Goal: Use online tool/utility: Utilize a website feature to perform a specific function

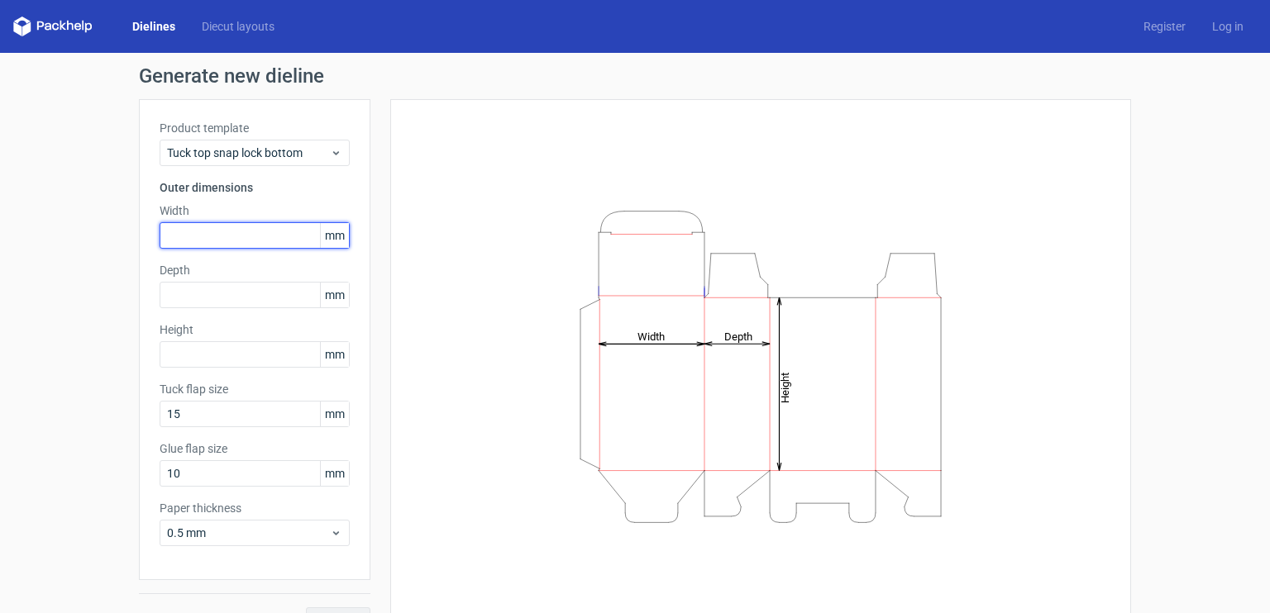
click at [236, 237] on input "text" at bounding box center [255, 235] width 190 height 26
click at [341, 238] on span "mm" at bounding box center [334, 235] width 29 height 25
click at [332, 239] on span "mm" at bounding box center [334, 235] width 29 height 25
click at [179, 240] on input "text" at bounding box center [255, 235] width 190 height 26
type input "5"
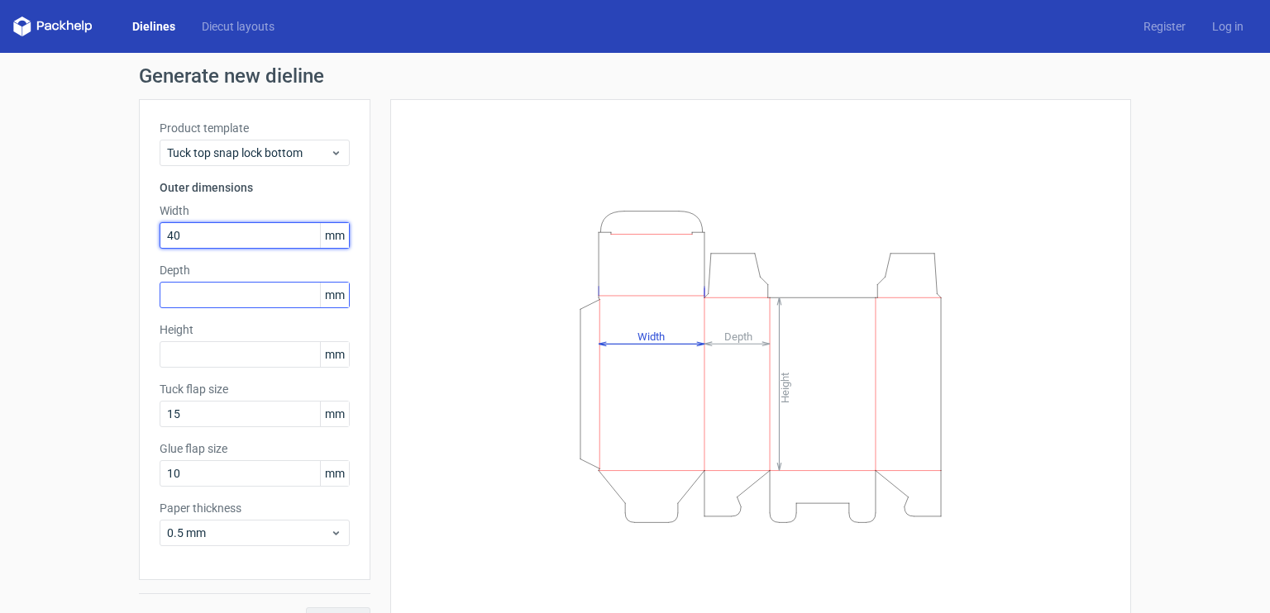
type input "40"
click at [205, 290] on input "text" at bounding box center [255, 295] width 190 height 26
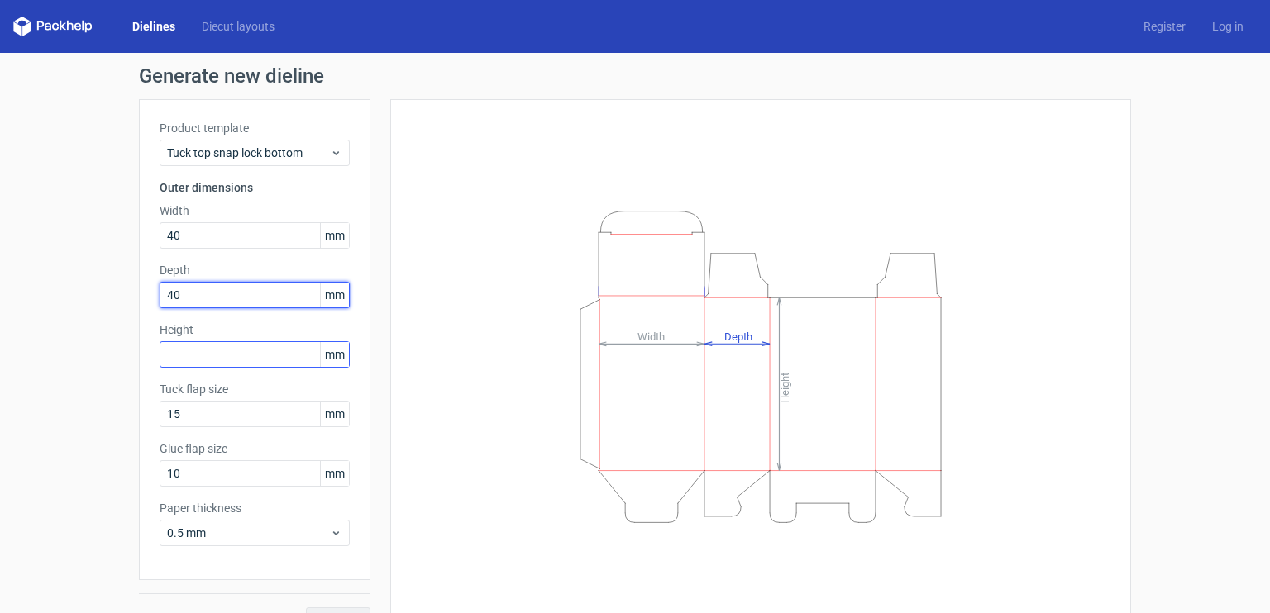
type input "40"
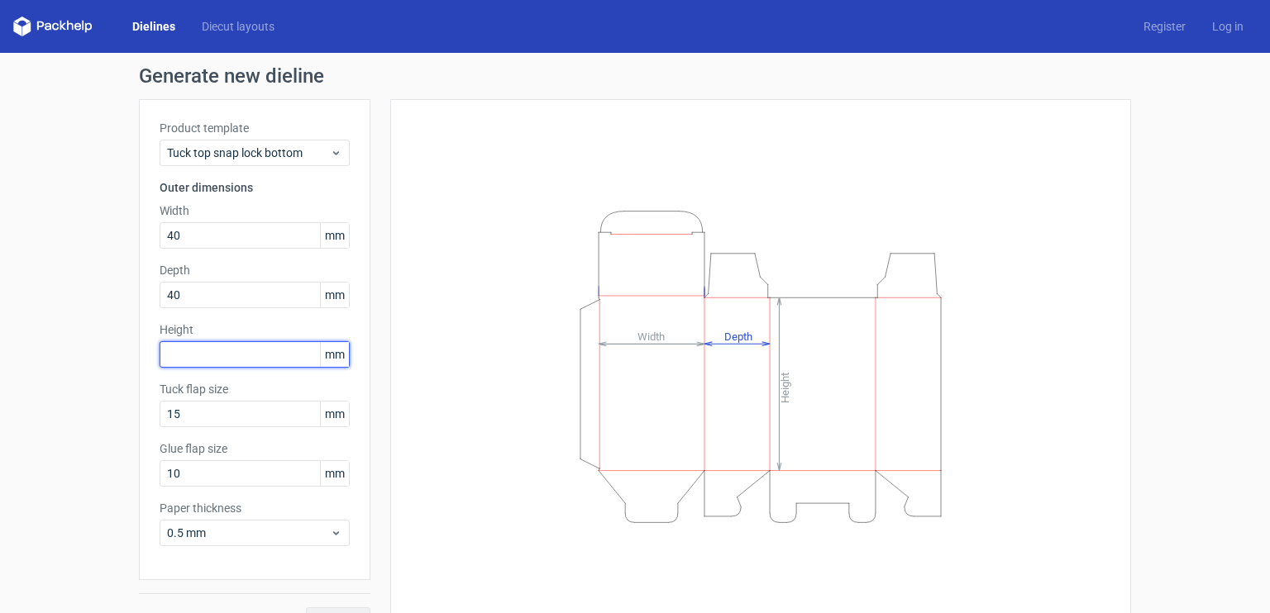
click at [198, 360] on input "text" at bounding box center [255, 354] width 190 height 26
type input "40"
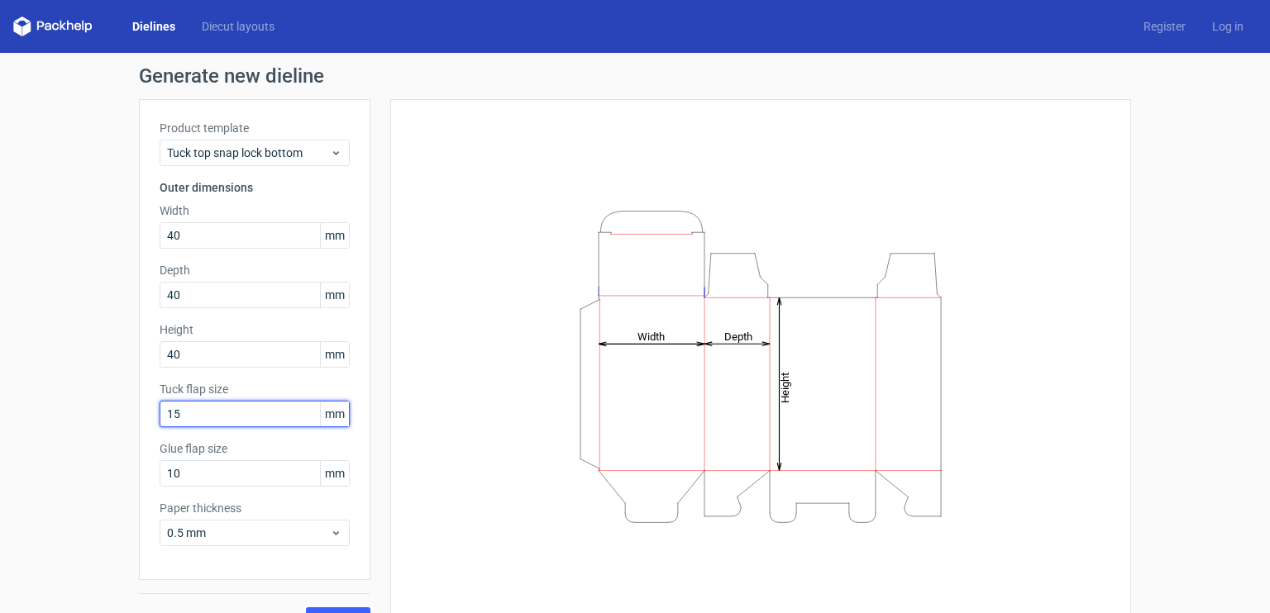
drag, startPoint x: 184, startPoint y: 409, endPoint x: 129, endPoint y: 407, distance: 54.6
click at [129, 407] on div "Generate new dieline Product template Tuck top snap lock bottom Outer dimension…" at bounding box center [635, 350] width 1270 height 594
type input "20"
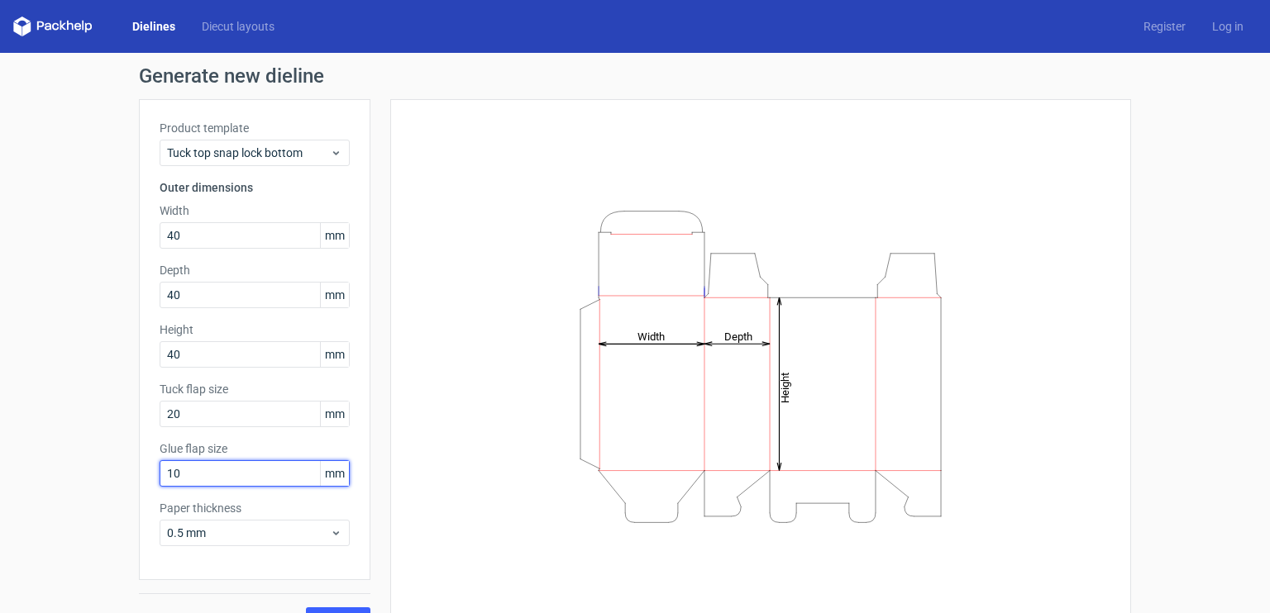
drag, startPoint x: 181, startPoint y: 465, endPoint x: 141, endPoint y: 458, distance: 41.2
click at [141, 458] on div "Product template Tuck top snap lock bottom Outer dimensions Width 40 mm Depth 4…" at bounding box center [254, 339] width 231 height 481
type input "7"
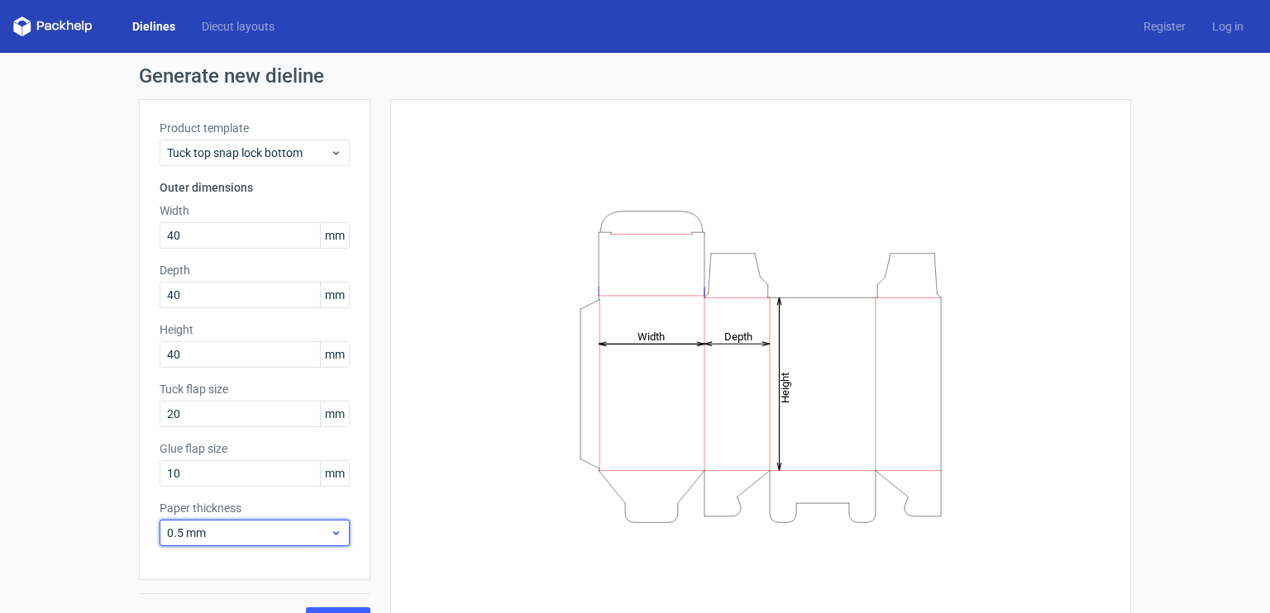
click at [225, 526] on span "0.5 mm" at bounding box center [248, 533] width 163 height 17
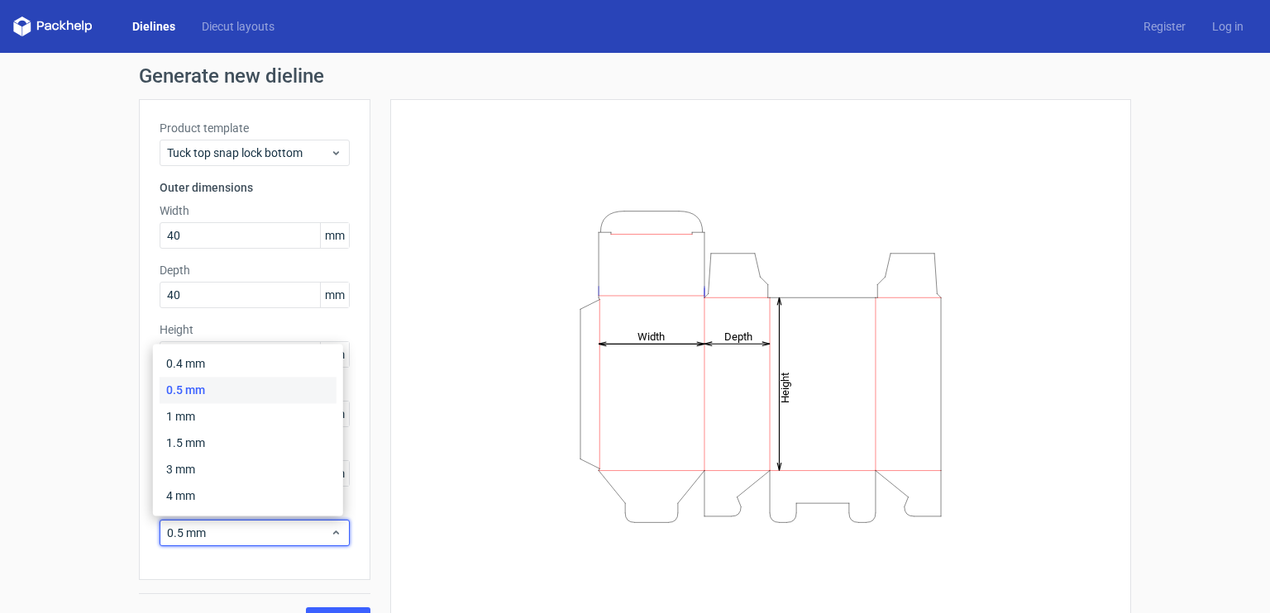
click at [222, 398] on div "0.5 mm" at bounding box center [248, 390] width 177 height 26
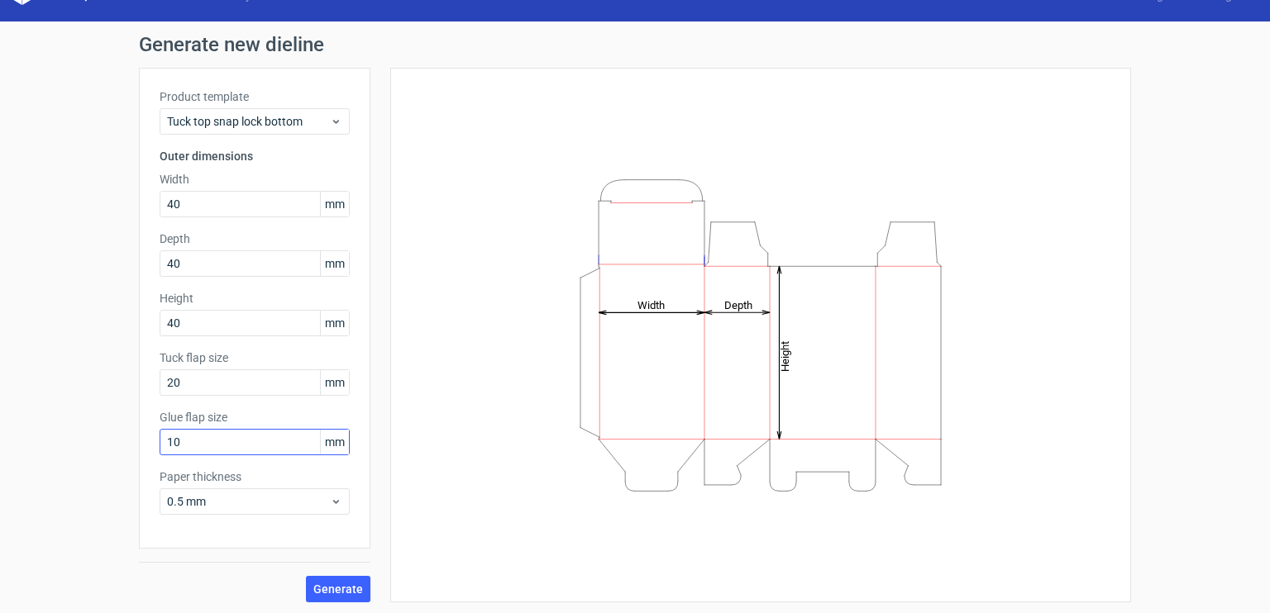
scroll to position [33, 0]
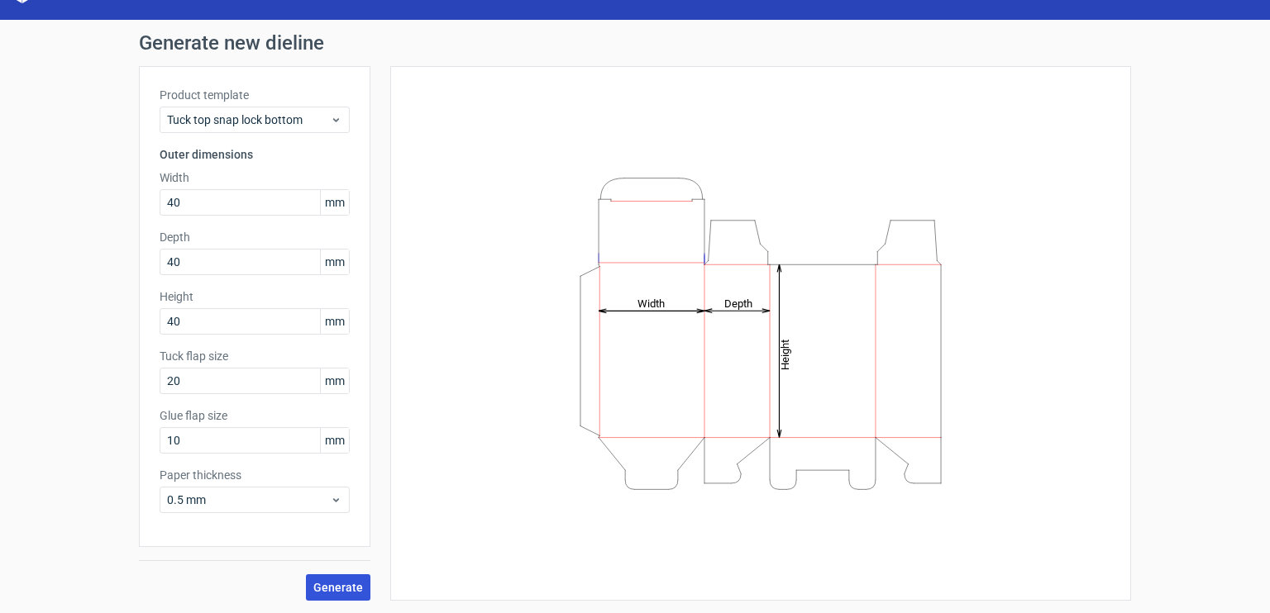
click at [346, 584] on span "Generate" at bounding box center [338, 588] width 50 height 12
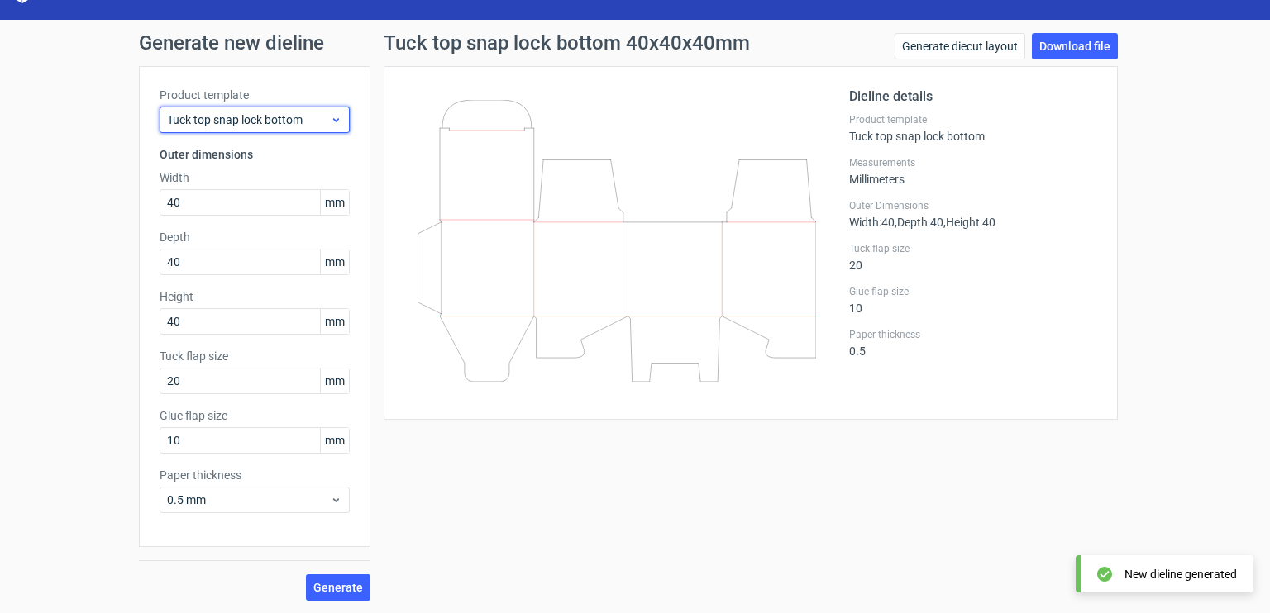
click at [293, 122] on span "Tuck top snap lock bottom" at bounding box center [248, 120] width 163 height 17
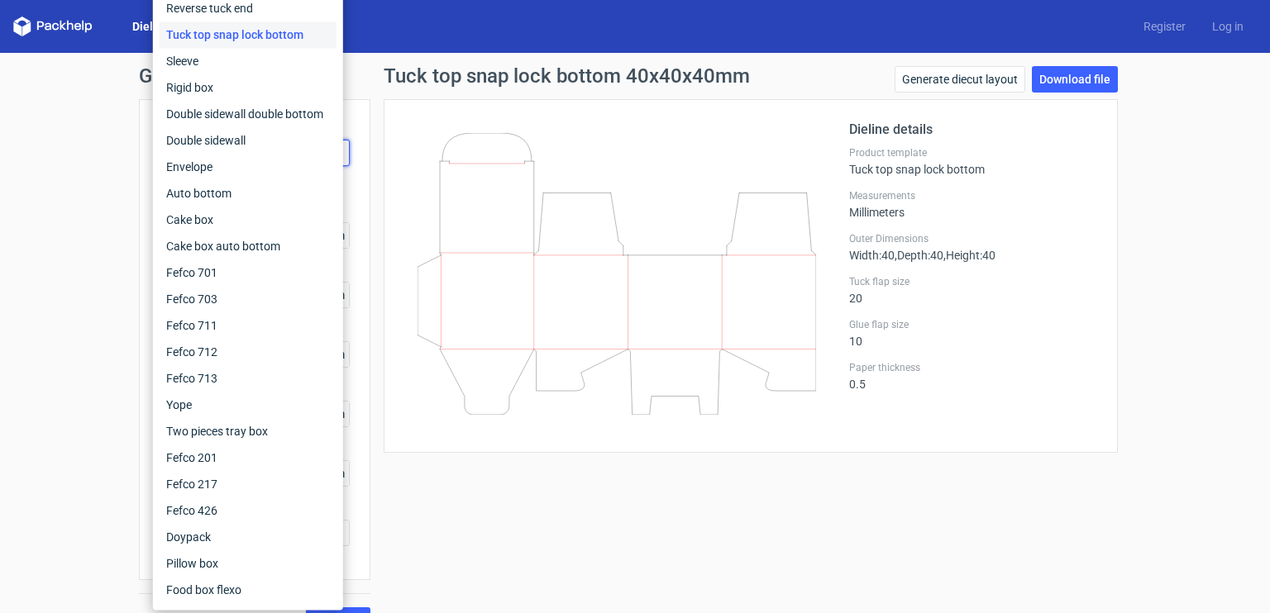
click at [139, 122] on div "Product template Tuck top snap lock bottom Outer dimensions Width 40 mm Depth 4…" at bounding box center [254, 339] width 231 height 481
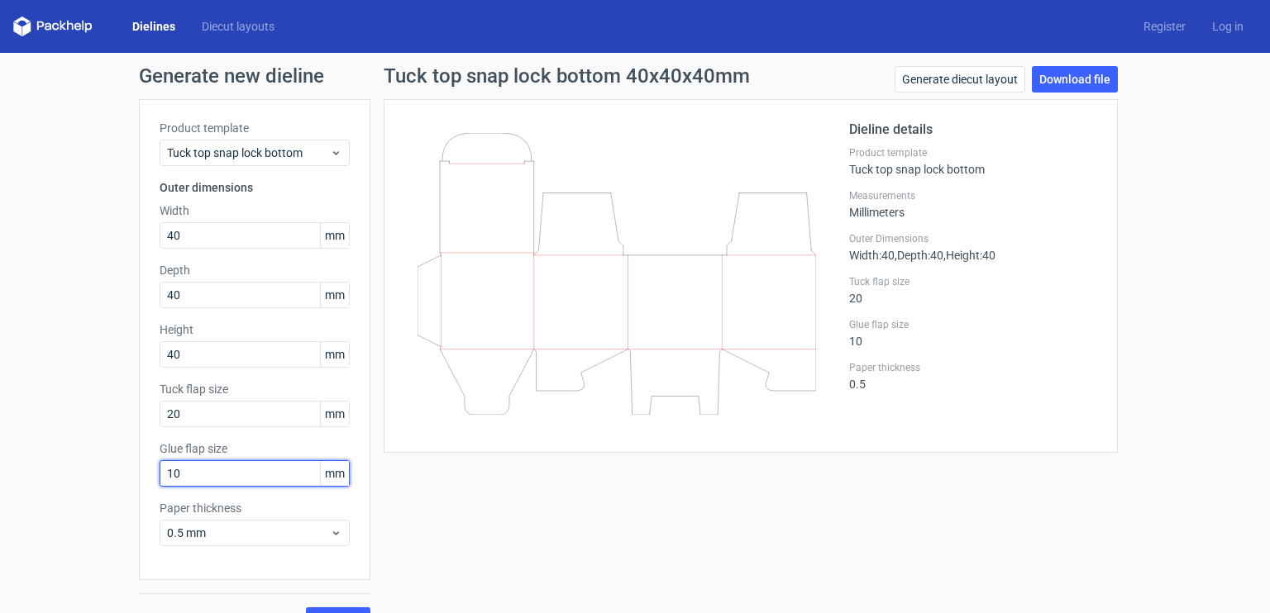
drag, startPoint x: 175, startPoint y: 469, endPoint x: 155, endPoint y: 469, distance: 19.8
click at [160, 469] on input "10" at bounding box center [255, 473] width 190 height 26
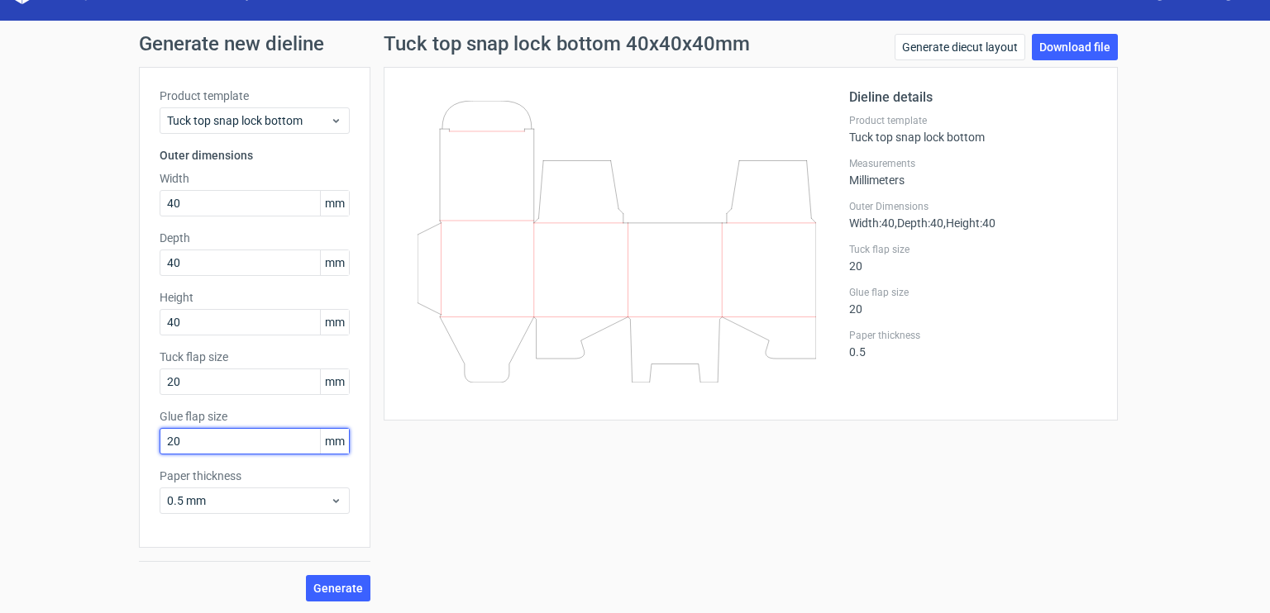
scroll to position [33, 0]
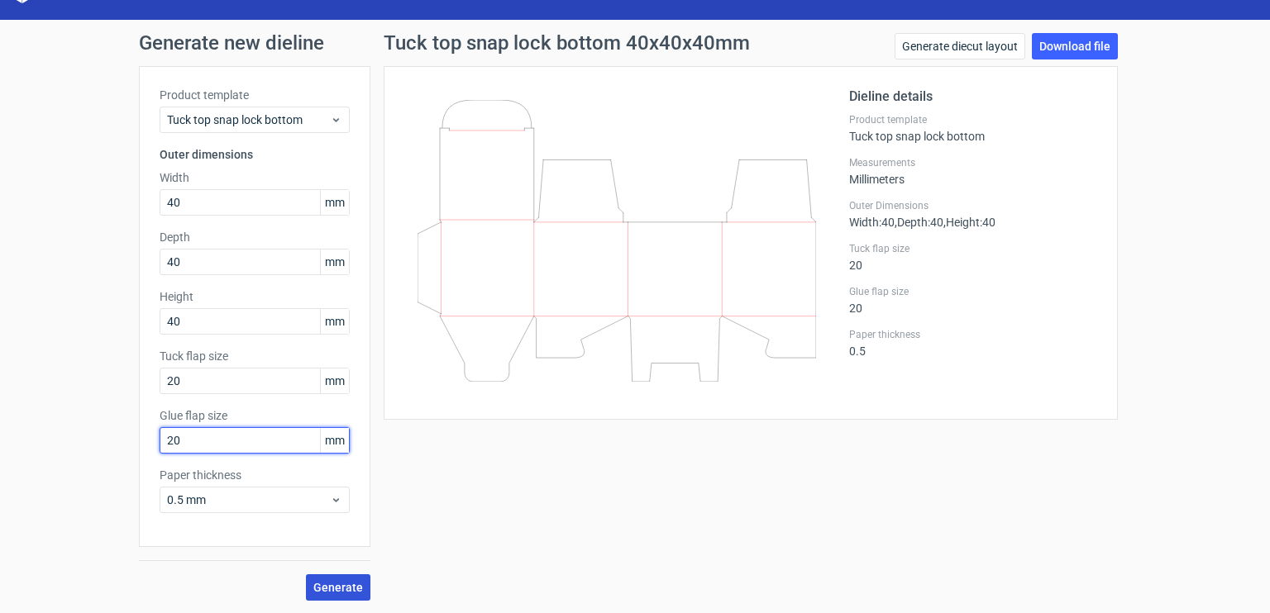
type input "20"
click at [313, 582] on span "Generate" at bounding box center [338, 588] width 50 height 12
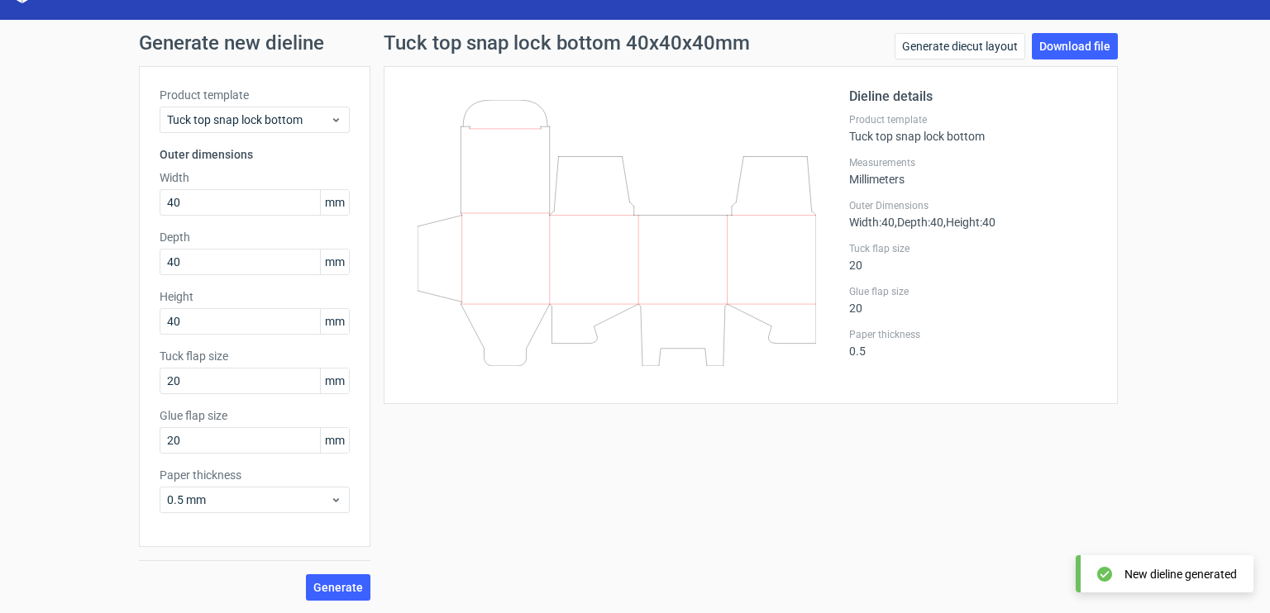
drag, startPoint x: 222, startPoint y: 365, endPoint x: 139, endPoint y: 365, distance: 82.7
click at [139, 365] on div "Product template Tuck top snap lock bottom Outer dimensions Width 40 mm Depth 4…" at bounding box center [254, 306] width 231 height 481
drag, startPoint x: 181, startPoint y: 376, endPoint x: 107, endPoint y: 383, distance: 74.7
click at [107, 383] on div "Generate new dieline Product template Tuck top snap lock bottom Outer dimension…" at bounding box center [635, 317] width 1270 height 594
type input "10"
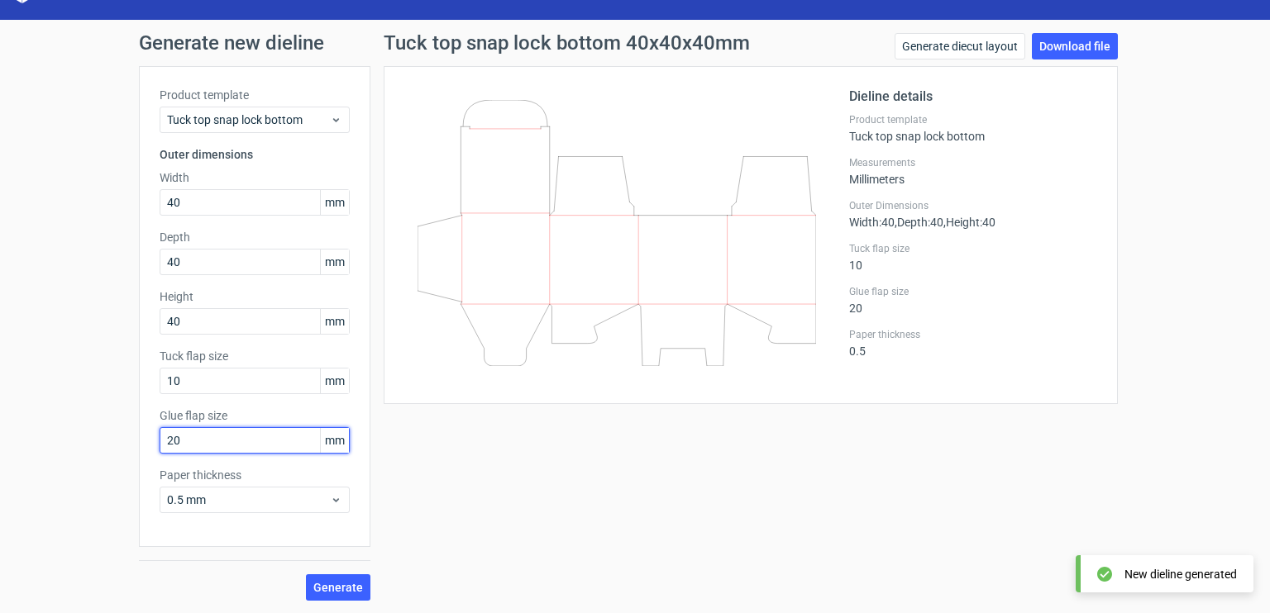
drag, startPoint x: 174, startPoint y: 432, endPoint x: 114, endPoint y: 428, distance: 59.7
click at [114, 427] on div "Generate new dieline Product template Tuck top snap lock bottom Outer dimension…" at bounding box center [635, 317] width 1270 height 594
type input "10"
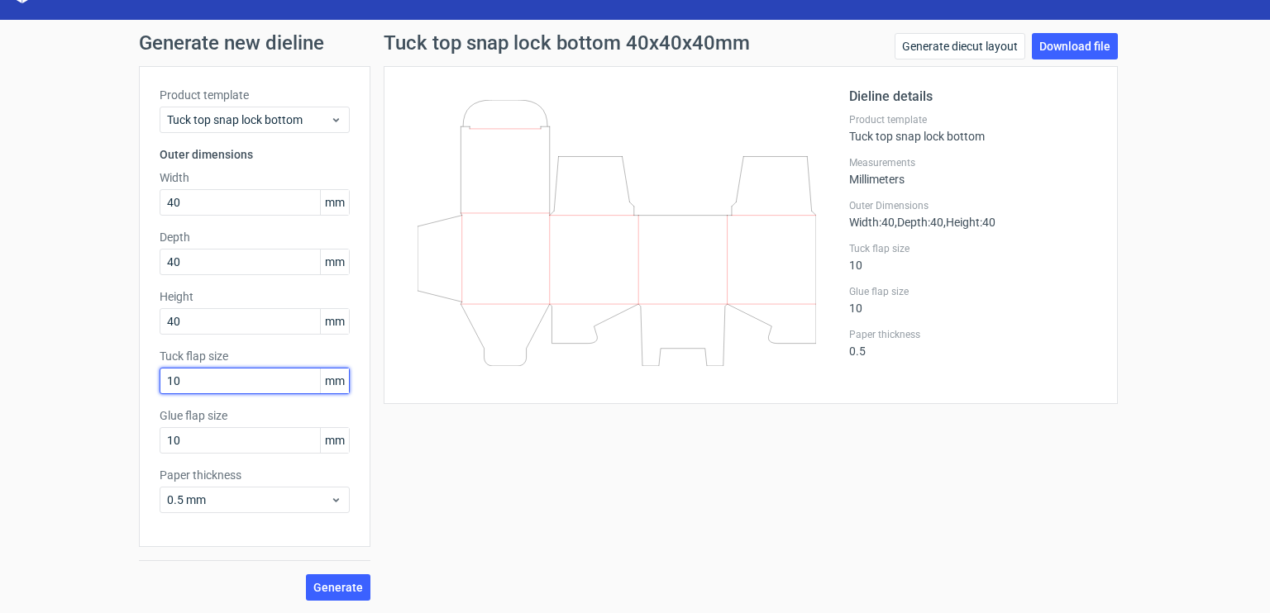
click at [130, 369] on div "Generate new dieline Product template Tuck top snap lock bottom Outer dimension…" at bounding box center [635, 317] width 1270 height 594
drag, startPoint x: 191, startPoint y: 379, endPoint x: 152, endPoint y: 379, distance: 38.9
click at [152, 379] on div "Product template Tuck top snap lock bottom Outer dimensions Width 40 mm Depth 4…" at bounding box center [254, 306] width 231 height 481
click at [339, 584] on span "Generate" at bounding box center [338, 588] width 50 height 12
drag, startPoint x: 202, startPoint y: 379, endPoint x: 152, endPoint y: 375, distance: 49.7
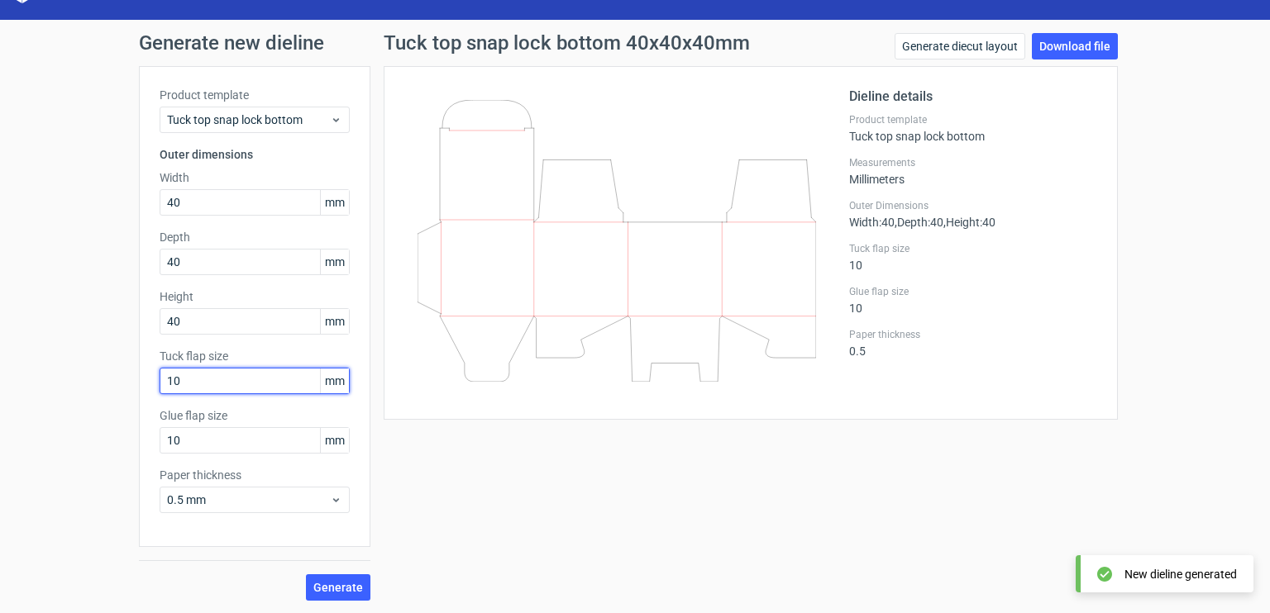
click at [152, 375] on div "Product template Tuck top snap lock bottom Outer dimensions Width 40 mm Depth 4…" at bounding box center [254, 306] width 231 height 481
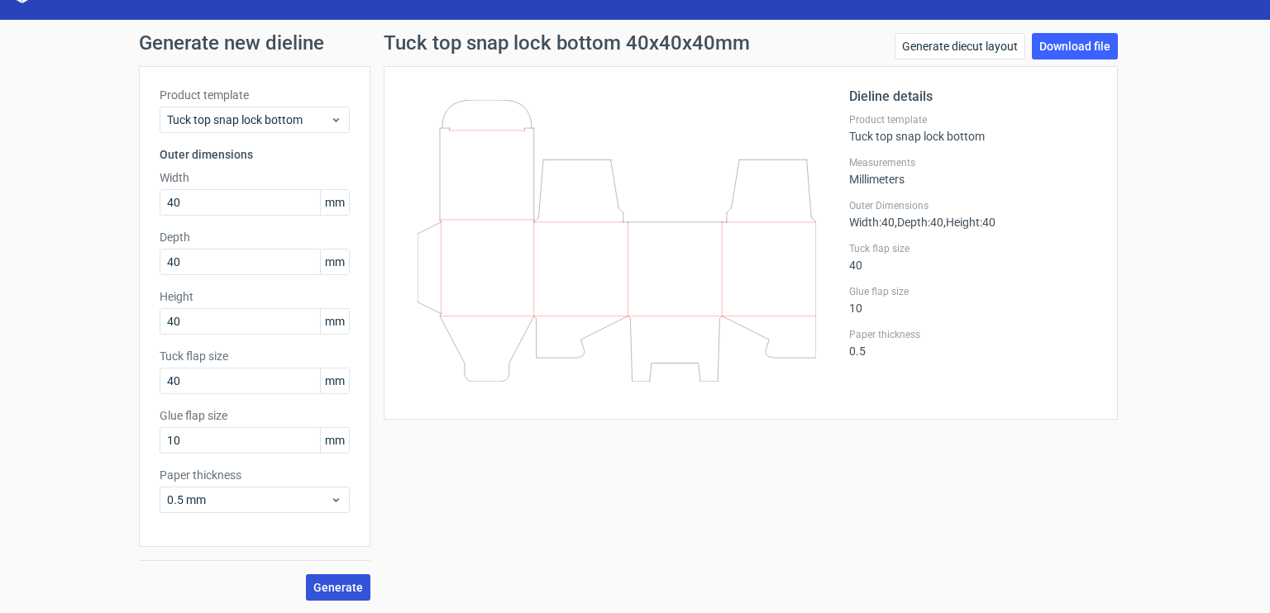
click at [323, 589] on span "Generate" at bounding box center [338, 588] width 50 height 12
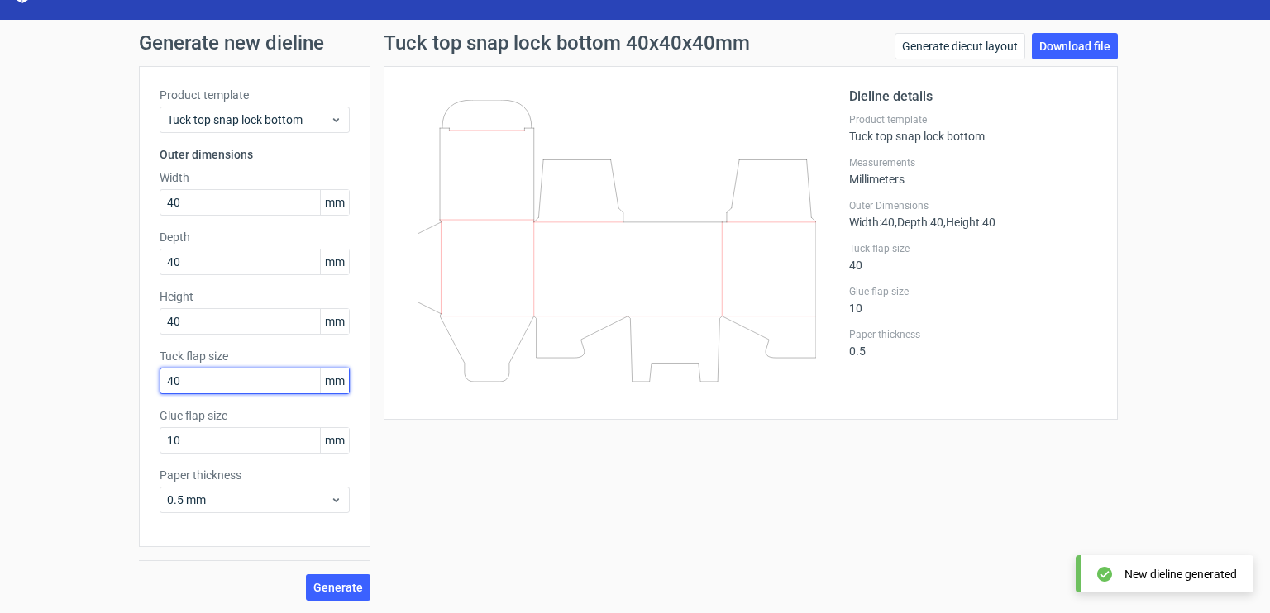
drag, startPoint x: 185, startPoint y: 377, endPoint x: 143, endPoint y: 377, distance: 42.2
click at [144, 377] on div "Product template Tuck top snap lock bottom Outer dimensions Width 40 mm Depth 4…" at bounding box center [254, 306] width 231 height 481
type input "10"
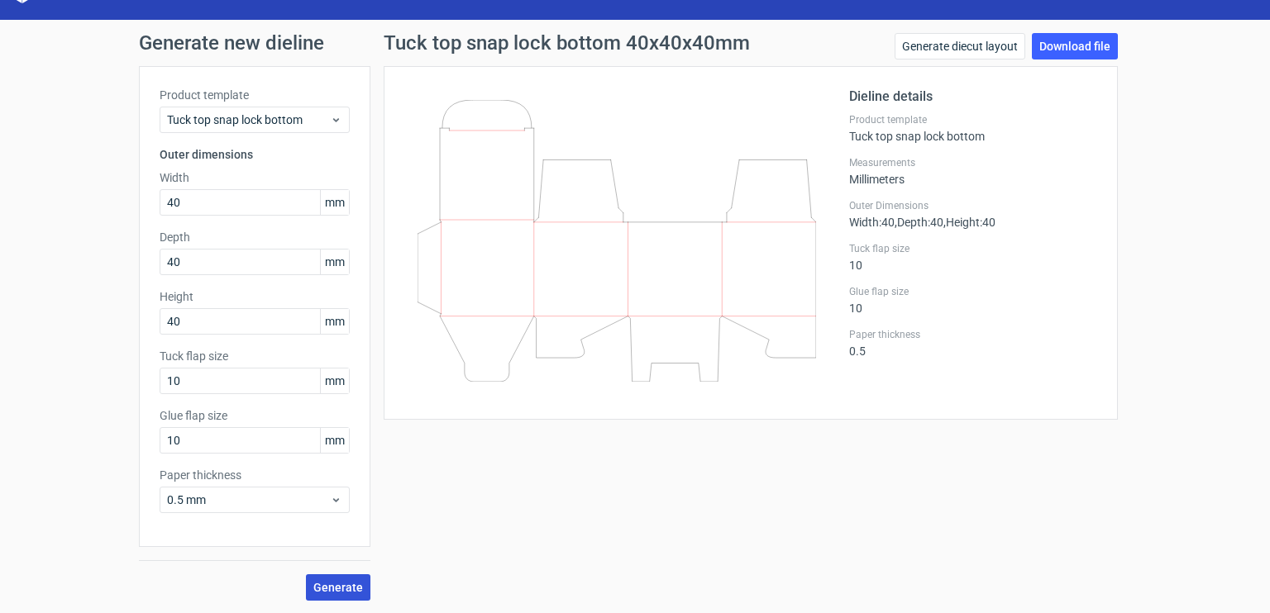
click at [330, 585] on span "Generate" at bounding box center [338, 588] width 50 height 12
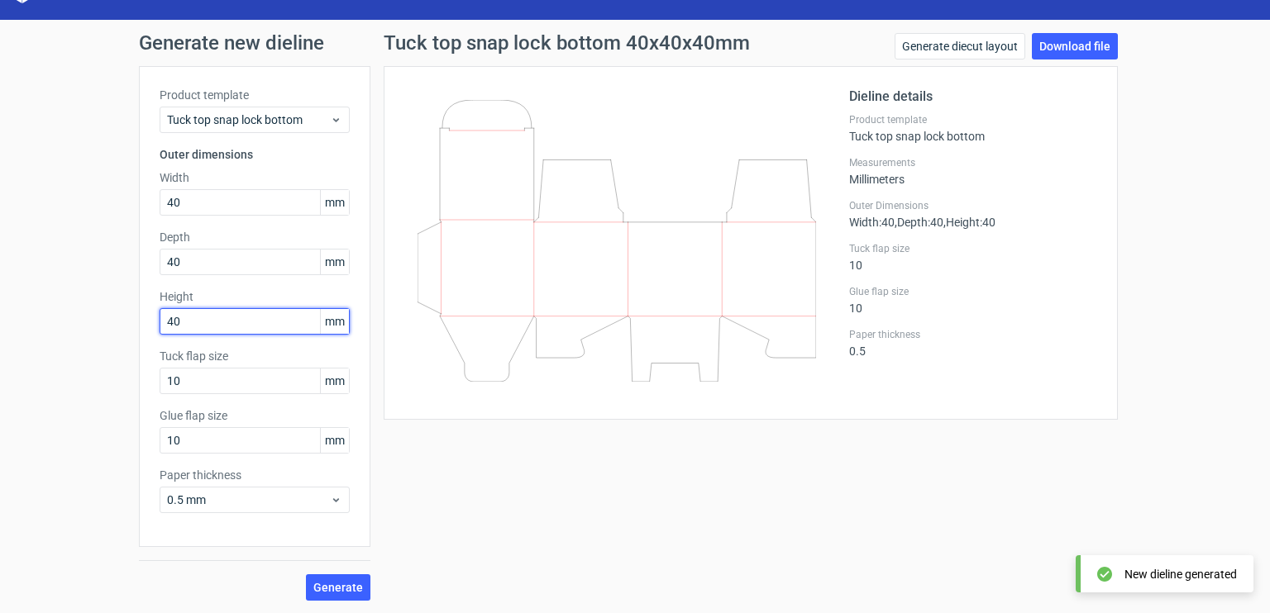
drag, startPoint x: 182, startPoint y: 320, endPoint x: 149, endPoint y: 315, distance: 33.4
click at [149, 315] on div "Product template Tuck top snap lock bottom Outer dimensions Width 40 mm Depth 4…" at bounding box center [254, 306] width 231 height 481
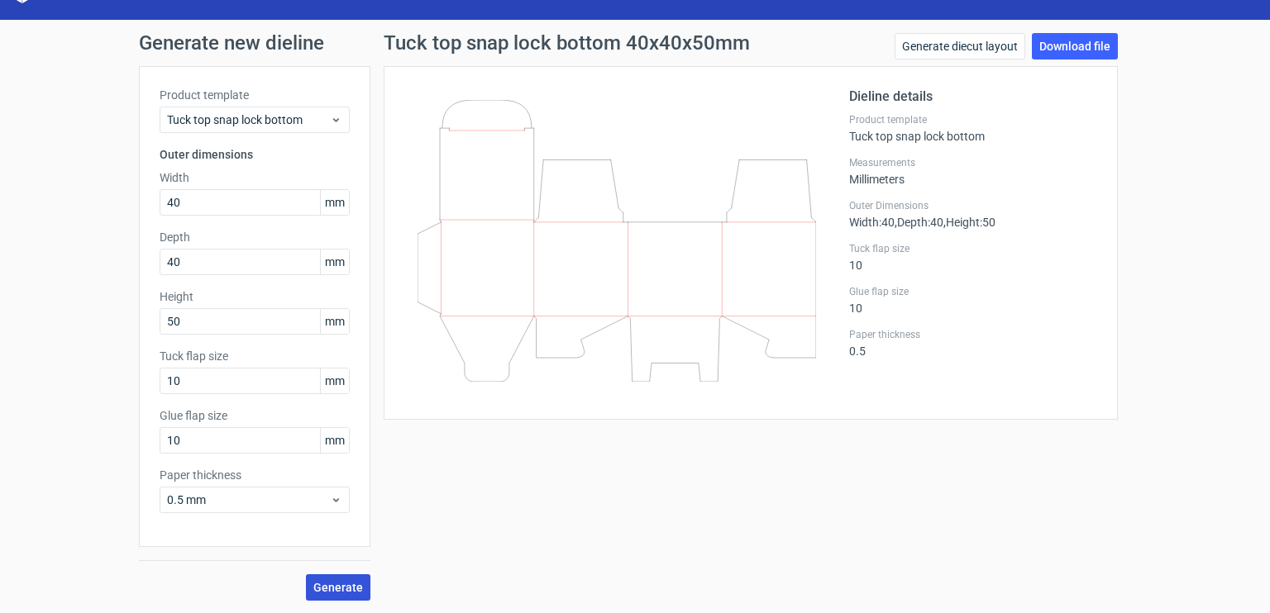
click at [327, 588] on span "Generate" at bounding box center [338, 588] width 50 height 12
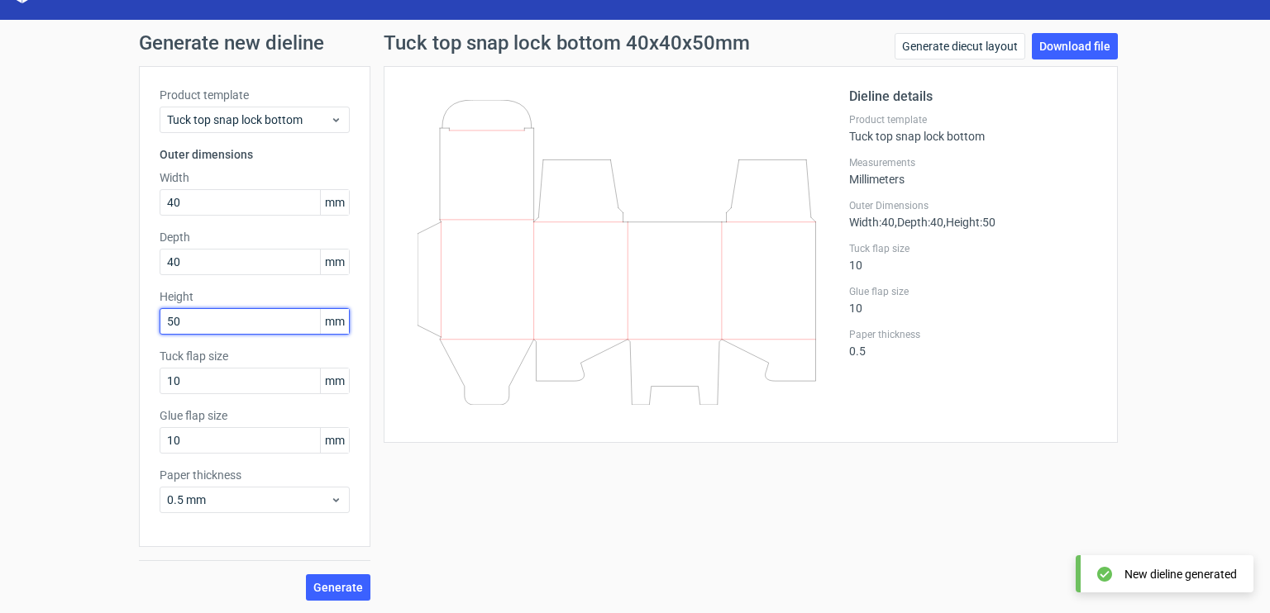
drag, startPoint x: 161, startPoint y: 323, endPoint x: 149, endPoint y: 323, distance: 12.4
click at [149, 323] on div "Product template Tuck top snap lock bottom Outer dimensions Width 40 mm Depth 4…" at bounding box center [254, 306] width 231 height 481
type input "40"
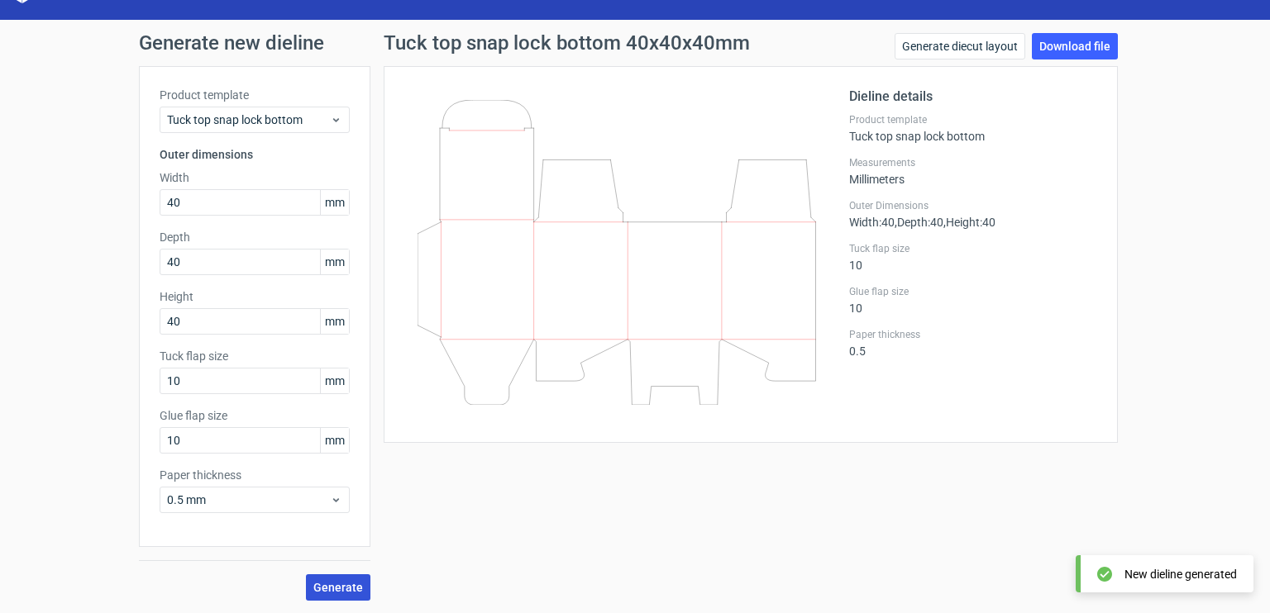
click at [327, 584] on span "Generate" at bounding box center [338, 588] width 50 height 12
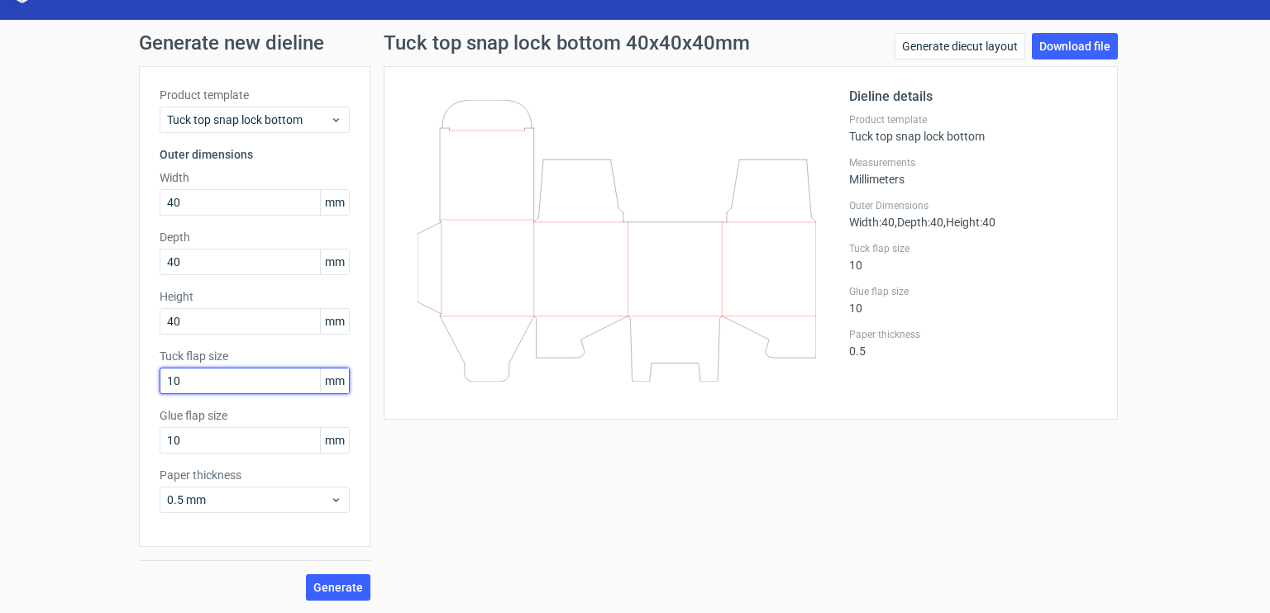
drag, startPoint x: 169, startPoint y: 370, endPoint x: 155, endPoint y: 374, distance: 14.6
click at [160, 373] on input "10" at bounding box center [255, 381] width 190 height 26
click at [339, 585] on span "Generate" at bounding box center [338, 588] width 50 height 12
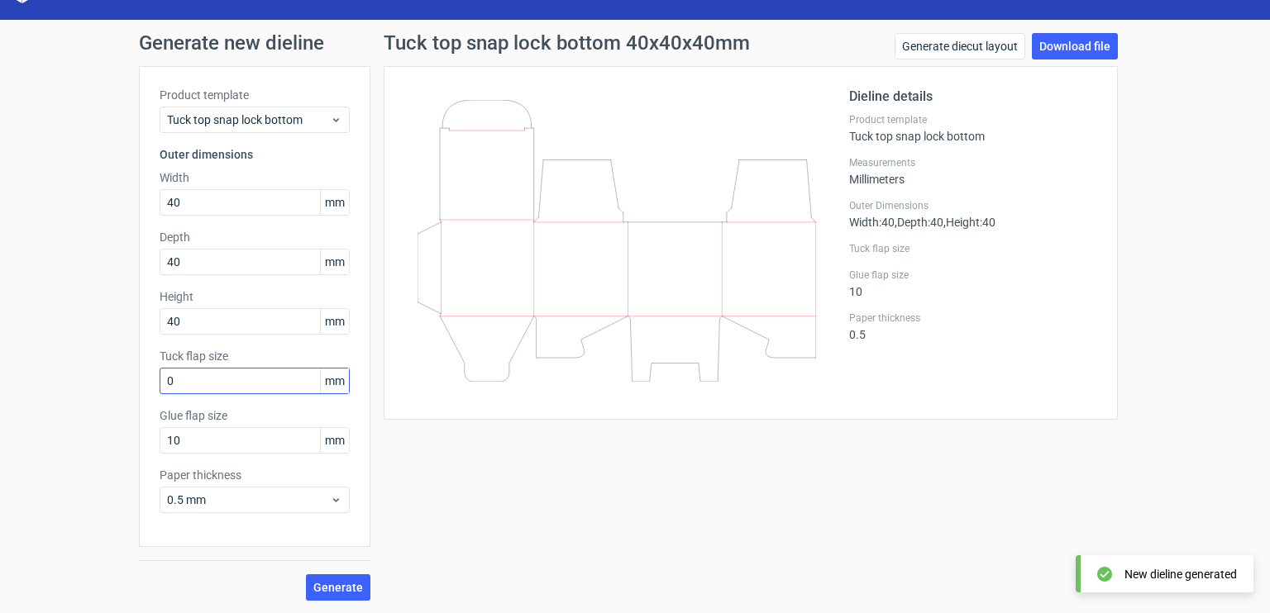
drag, startPoint x: 104, startPoint y: 381, endPoint x: 158, endPoint y: 379, distance: 53.8
click at [117, 383] on div "Generate new dieline Product template Tuck top snap lock bottom Outer dimension…" at bounding box center [635, 317] width 1270 height 594
drag, startPoint x: 174, startPoint y: 386, endPoint x: 147, endPoint y: 384, distance: 27.4
click at [147, 384] on div "Product template Tuck top snap lock bottom Outer dimensions Width 40 mm Depth 4…" at bounding box center [254, 306] width 231 height 481
type input "10"
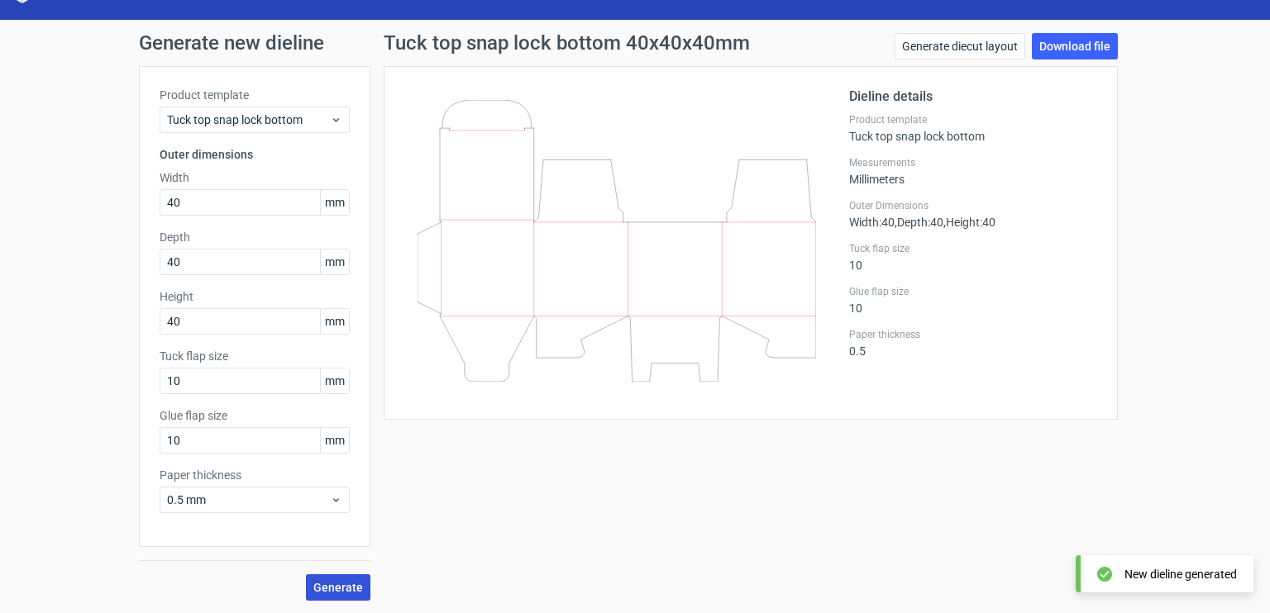
click at [329, 585] on span "Generate" at bounding box center [338, 588] width 50 height 12
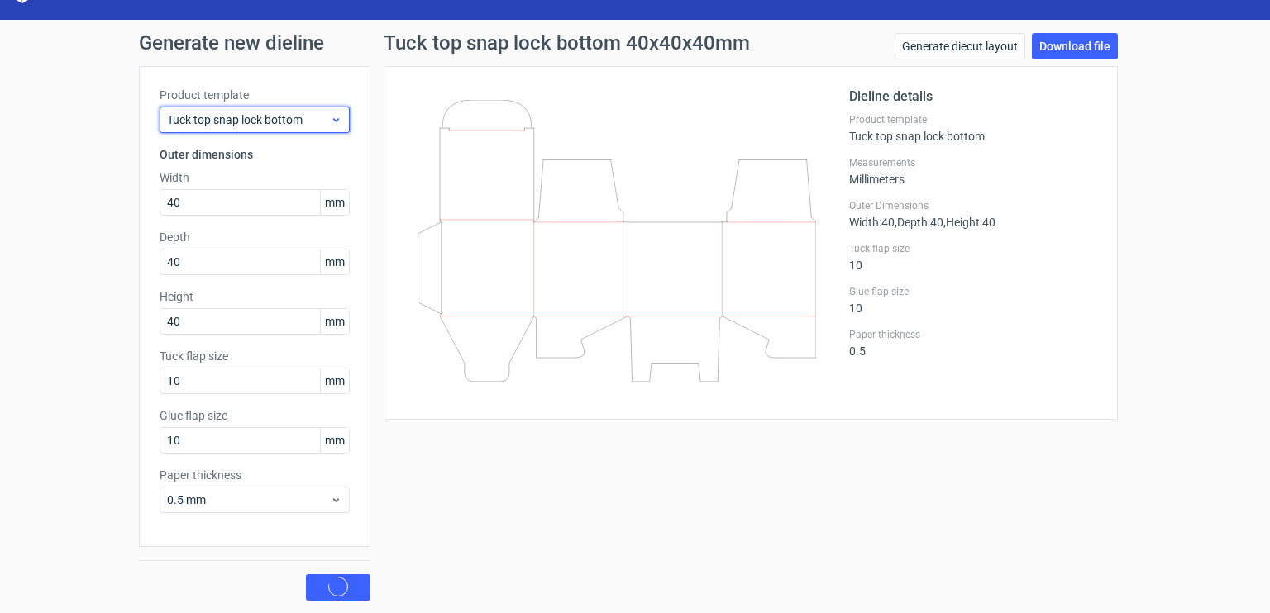
click at [228, 125] on span "Tuck top snap lock bottom" at bounding box center [248, 120] width 163 height 17
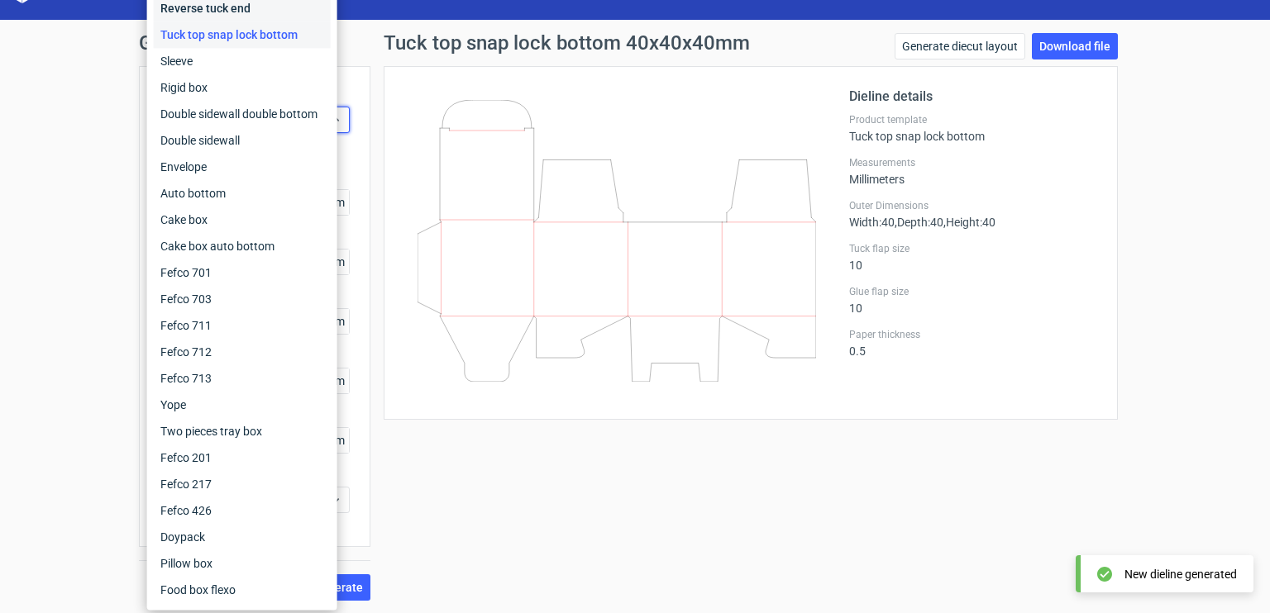
click at [222, 9] on div "Reverse tuck end" at bounding box center [242, 8] width 177 height 26
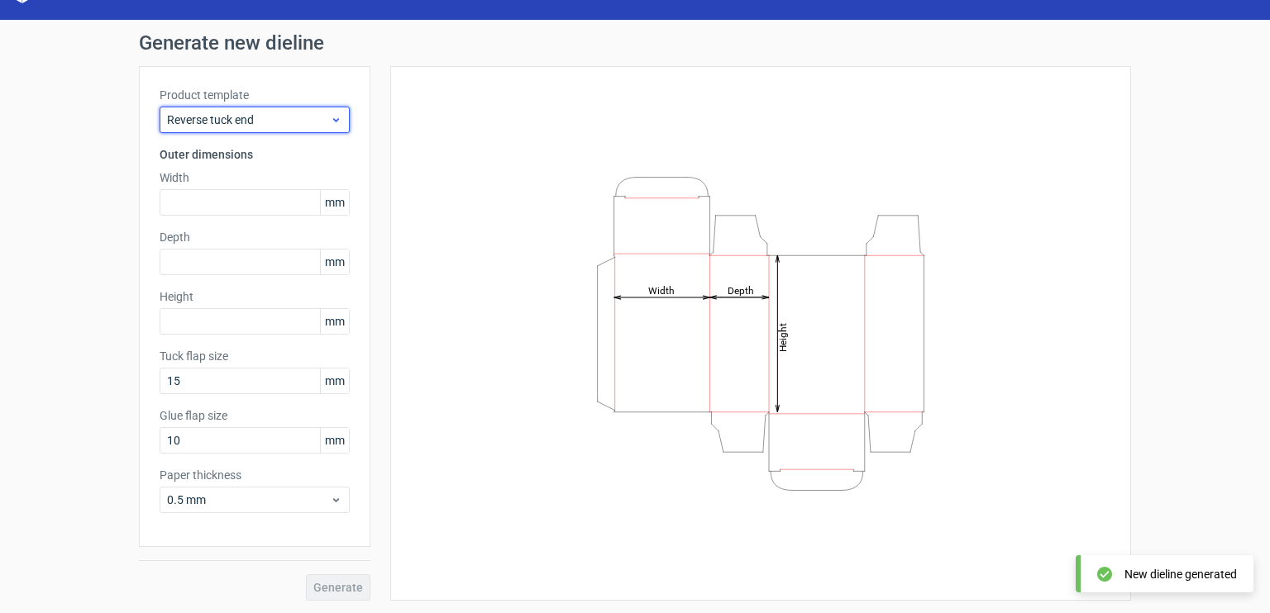
click at [200, 120] on span "Reverse tuck end" at bounding box center [248, 120] width 163 height 17
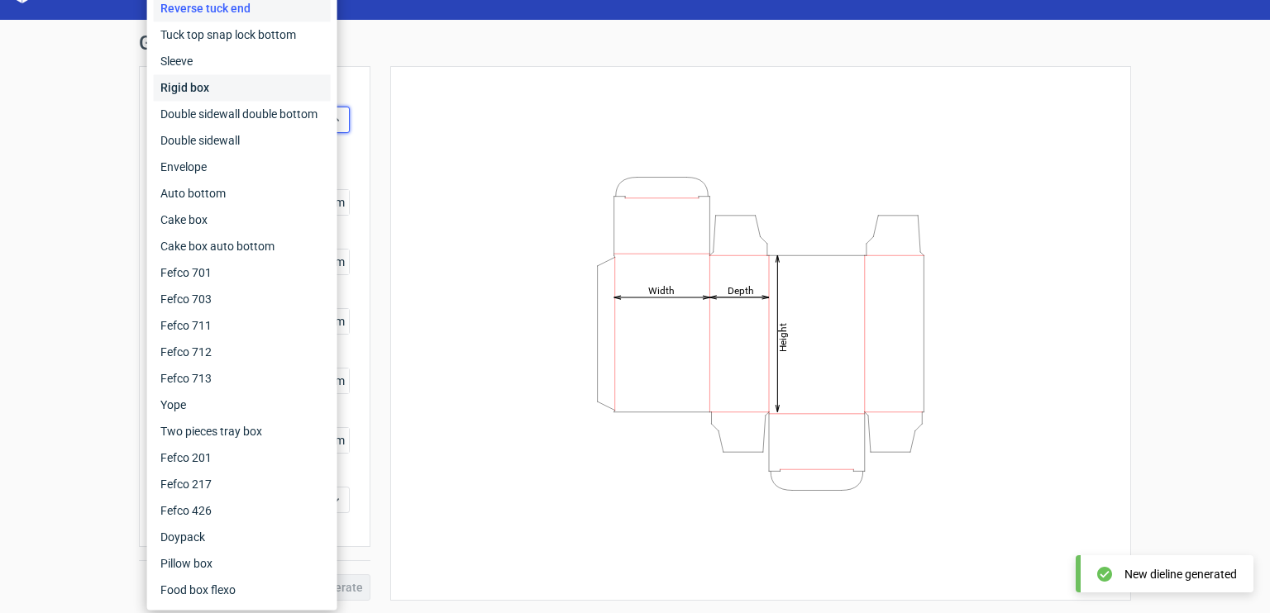
click at [211, 93] on div "Rigid box" at bounding box center [242, 87] width 177 height 26
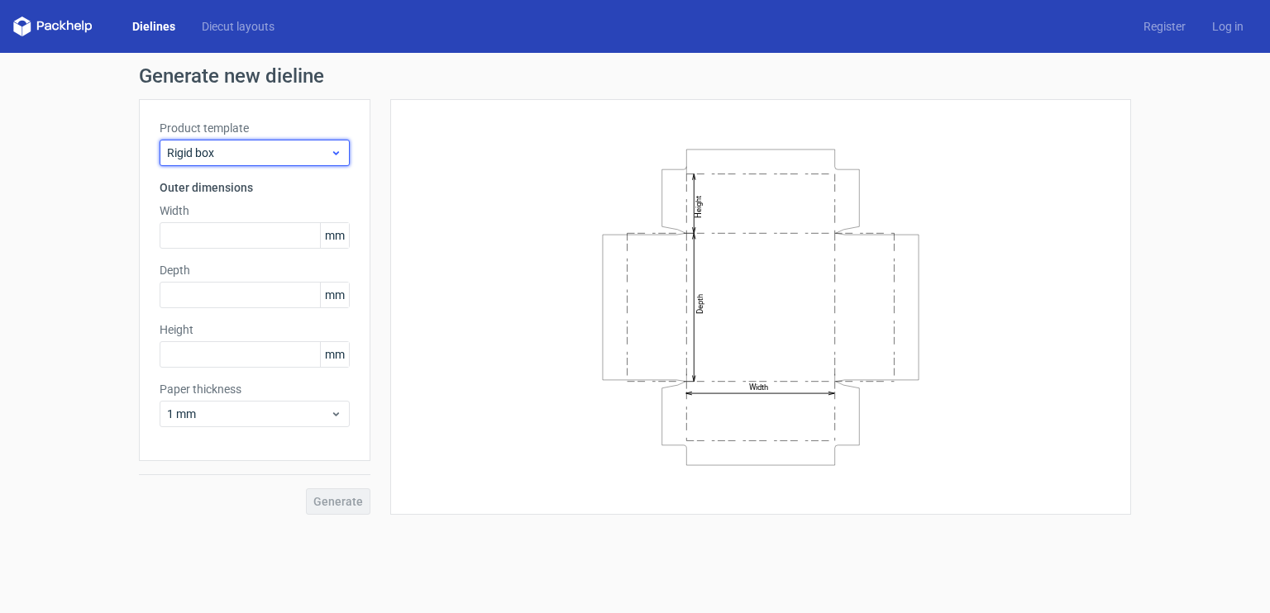
click at [224, 147] on span "Rigid box" at bounding box center [248, 153] width 163 height 17
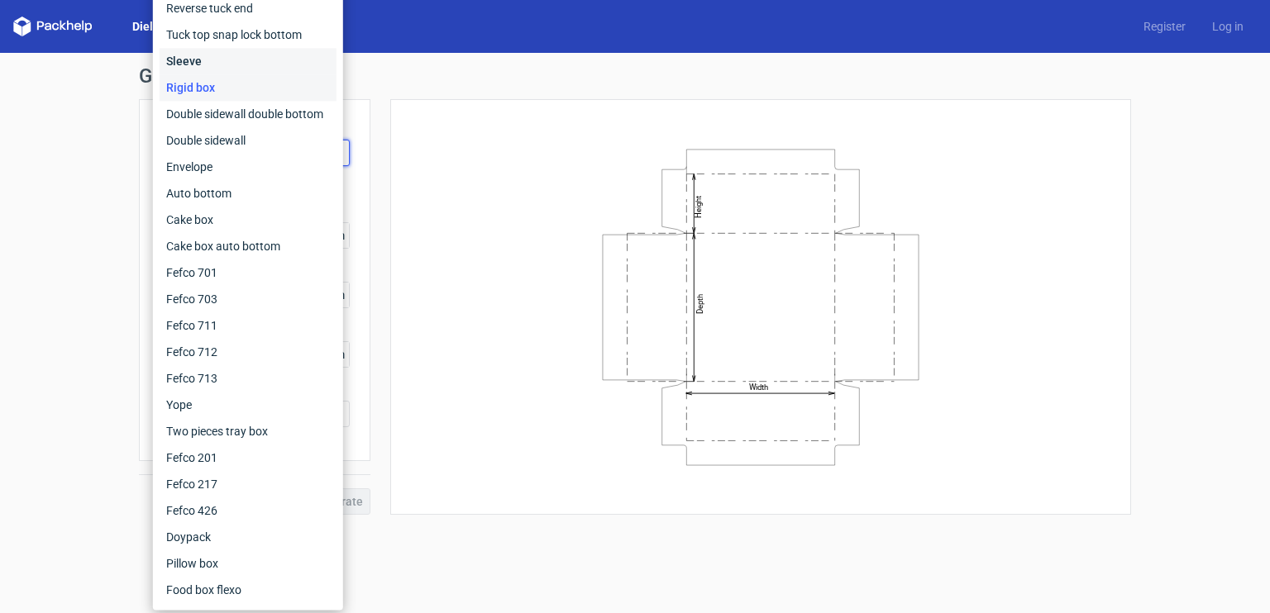
click at [195, 60] on div "Sleeve" at bounding box center [248, 61] width 177 height 26
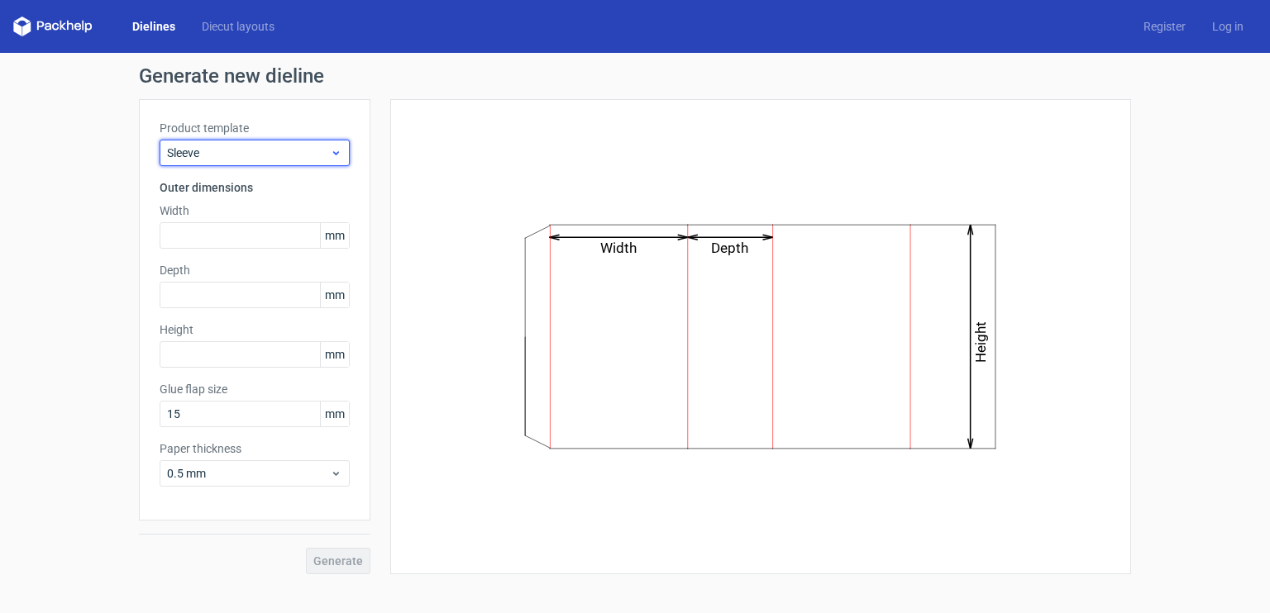
click at [213, 158] on span "Sleeve" at bounding box center [248, 153] width 163 height 17
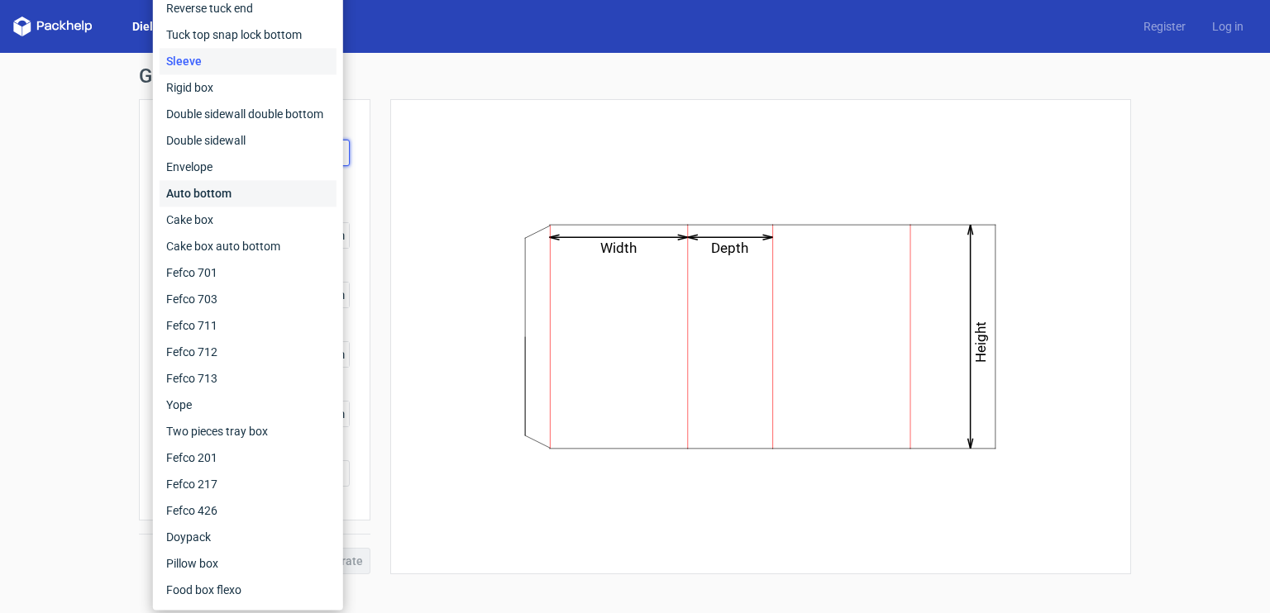
click at [221, 201] on div "Auto bottom" at bounding box center [248, 193] width 177 height 26
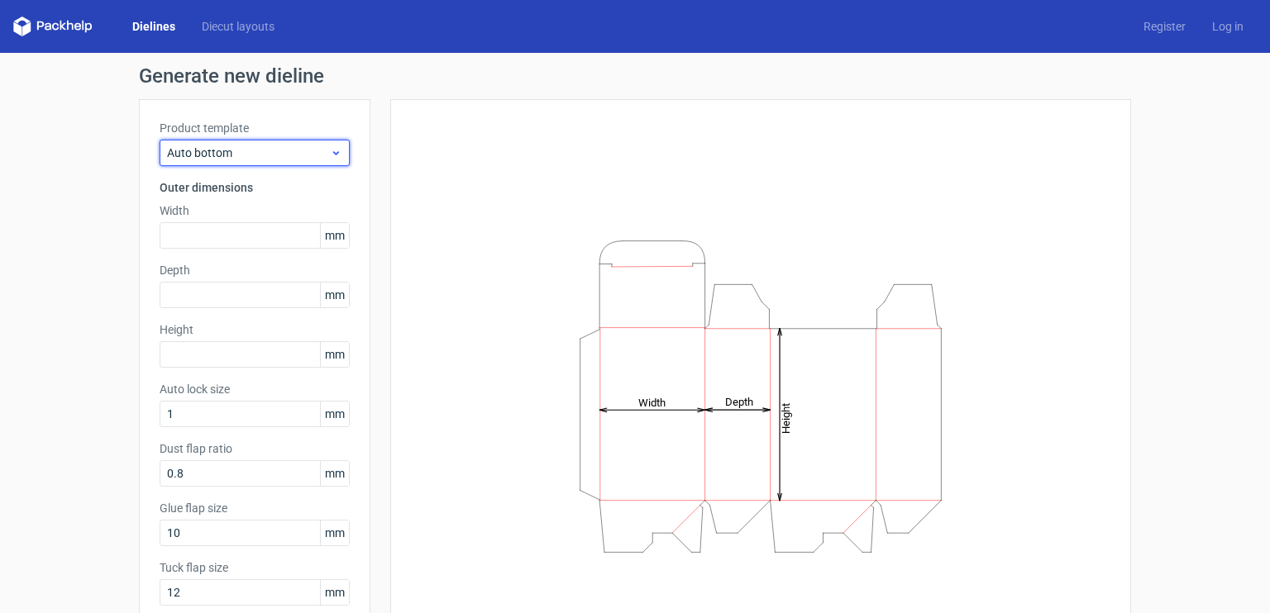
click at [231, 142] on div "Auto bottom" at bounding box center [255, 153] width 190 height 26
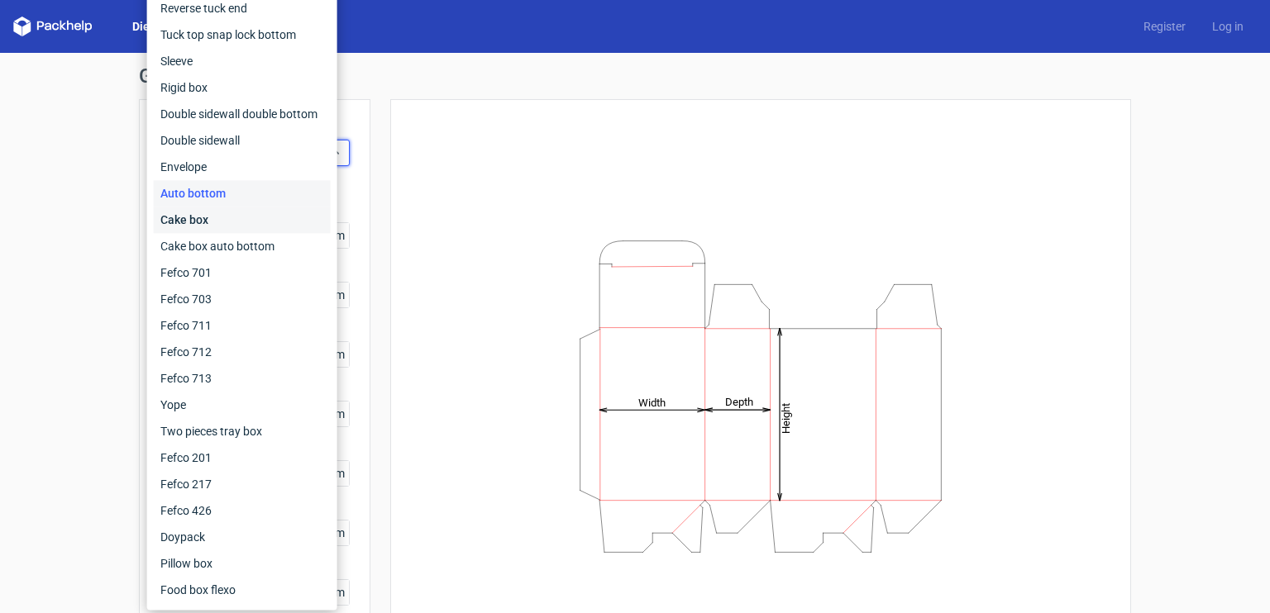
click at [225, 225] on div "Cake box" at bounding box center [242, 220] width 177 height 26
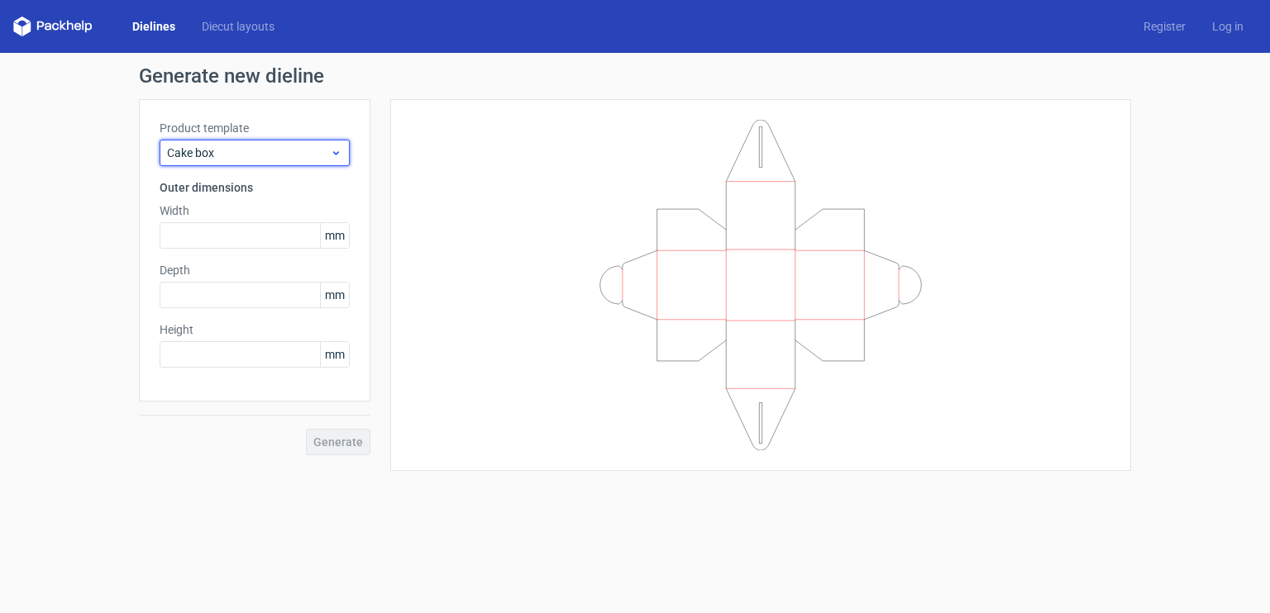
click at [250, 151] on span "Cake box" at bounding box center [248, 153] width 163 height 17
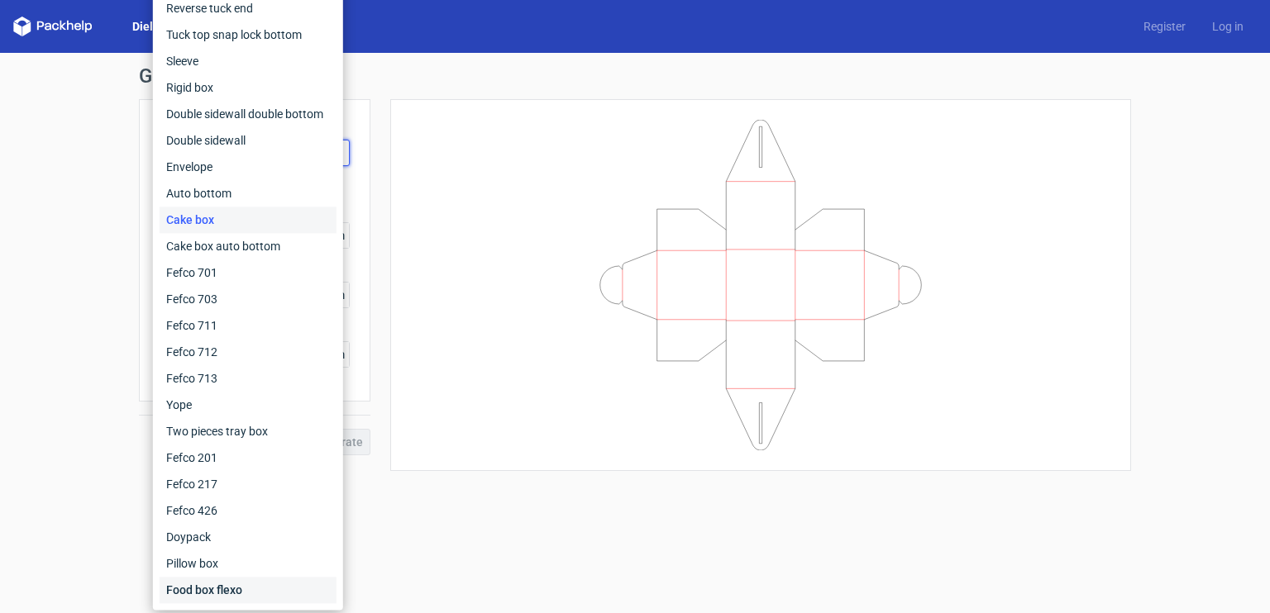
click at [220, 591] on div "Food box flexo" at bounding box center [248, 590] width 177 height 26
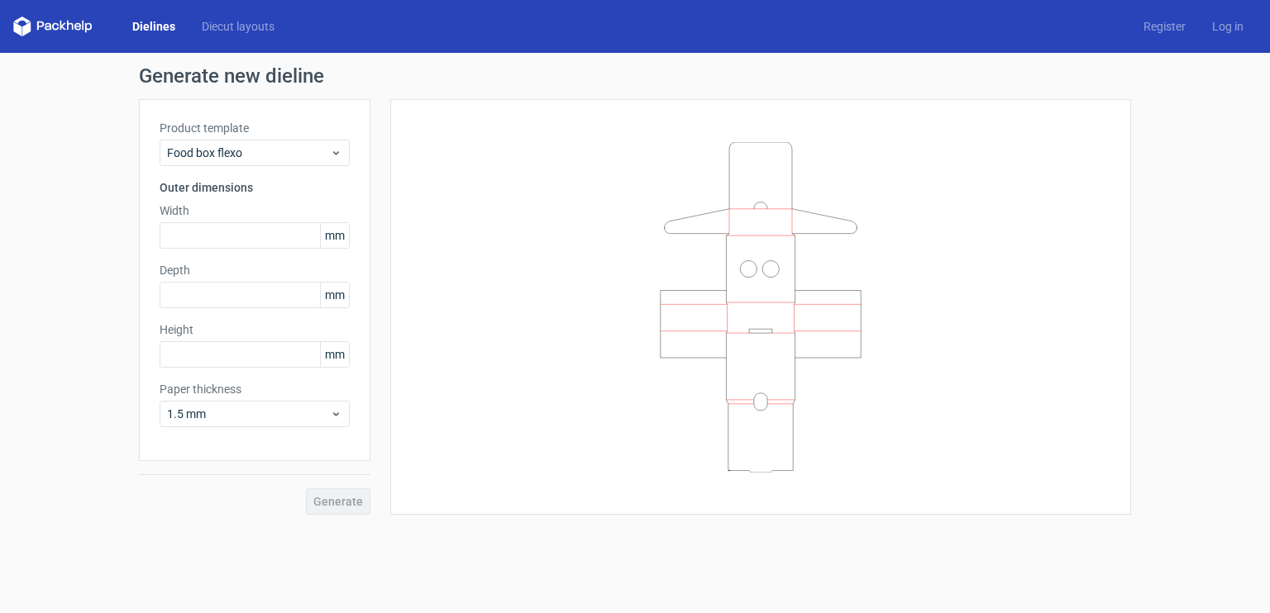
drag, startPoint x: 291, startPoint y: 126, endPoint x: 294, endPoint y: 138, distance: 12.0
click at [291, 128] on label "Product template" at bounding box center [255, 128] width 190 height 17
click at [294, 140] on div "Food box flexo" at bounding box center [255, 153] width 190 height 26
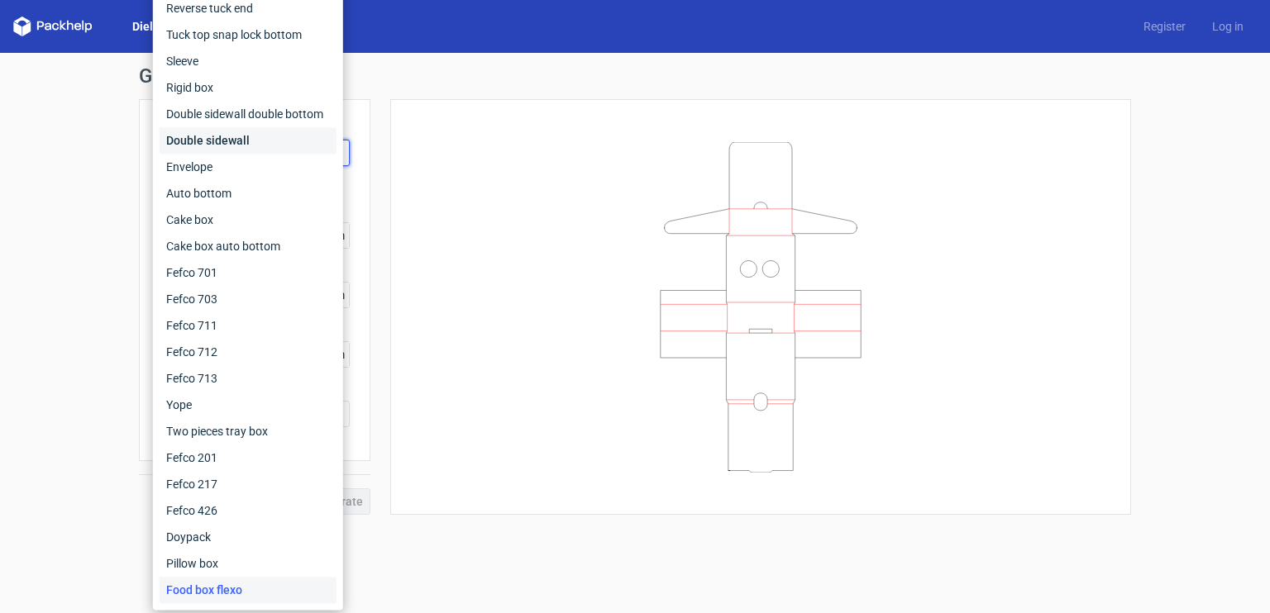
click at [238, 133] on div "Double sidewall" at bounding box center [248, 140] width 177 height 26
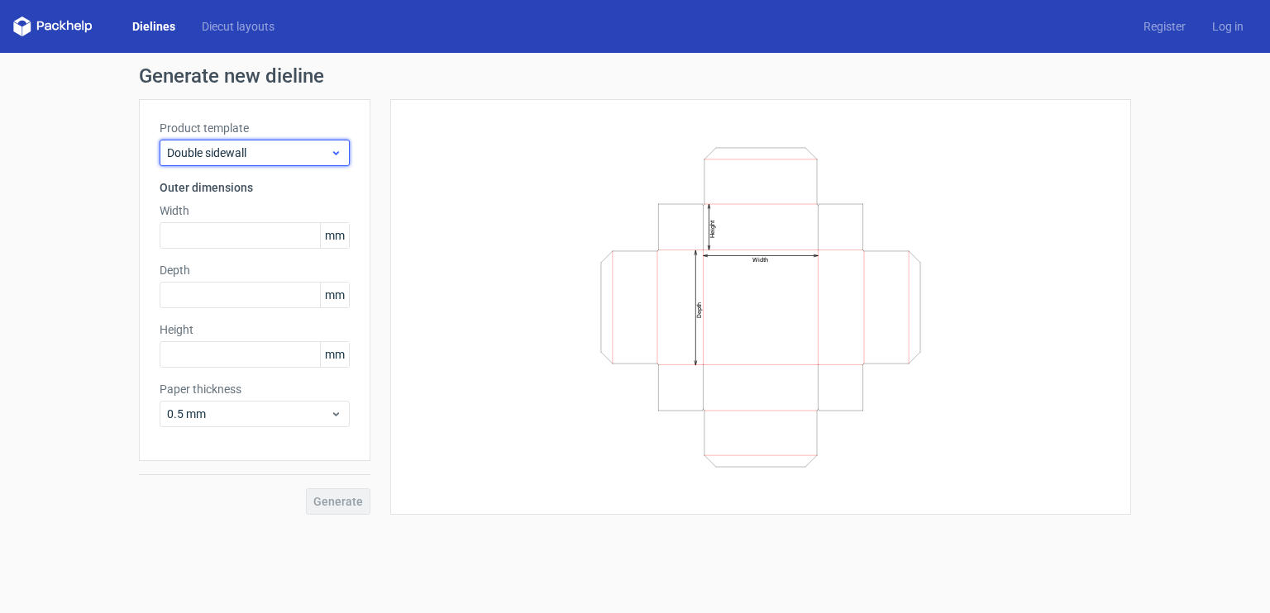
click at [228, 150] on span "Double sidewall" at bounding box center [248, 153] width 163 height 17
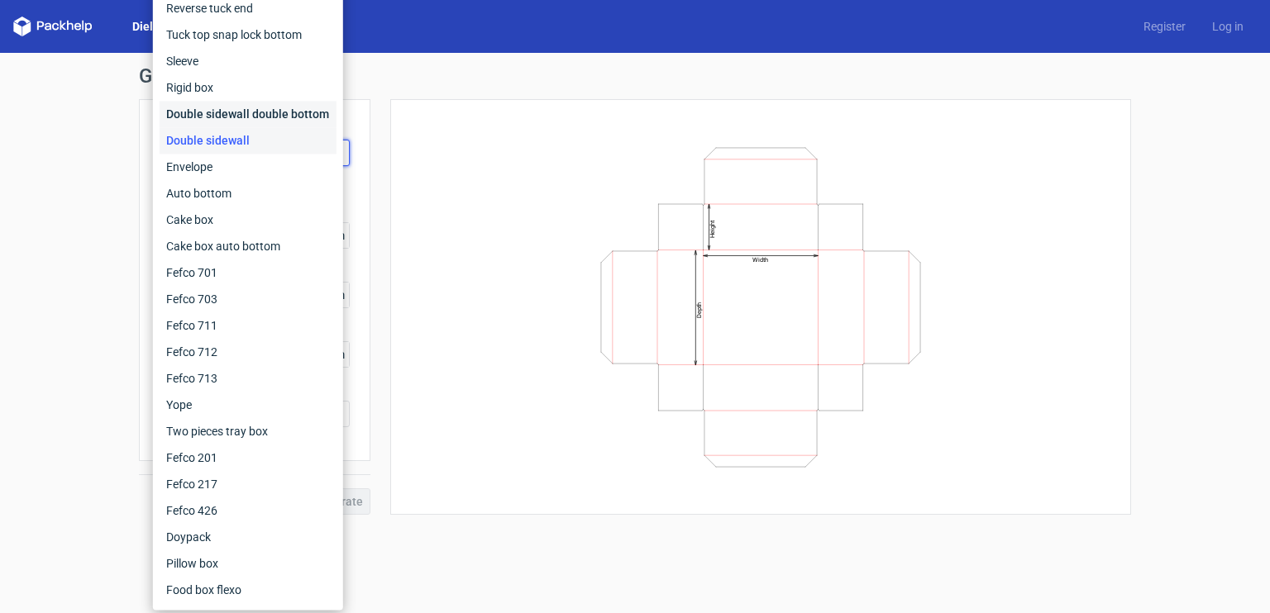
click at [255, 125] on div "Double sidewall double bottom" at bounding box center [248, 114] width 177 height 26
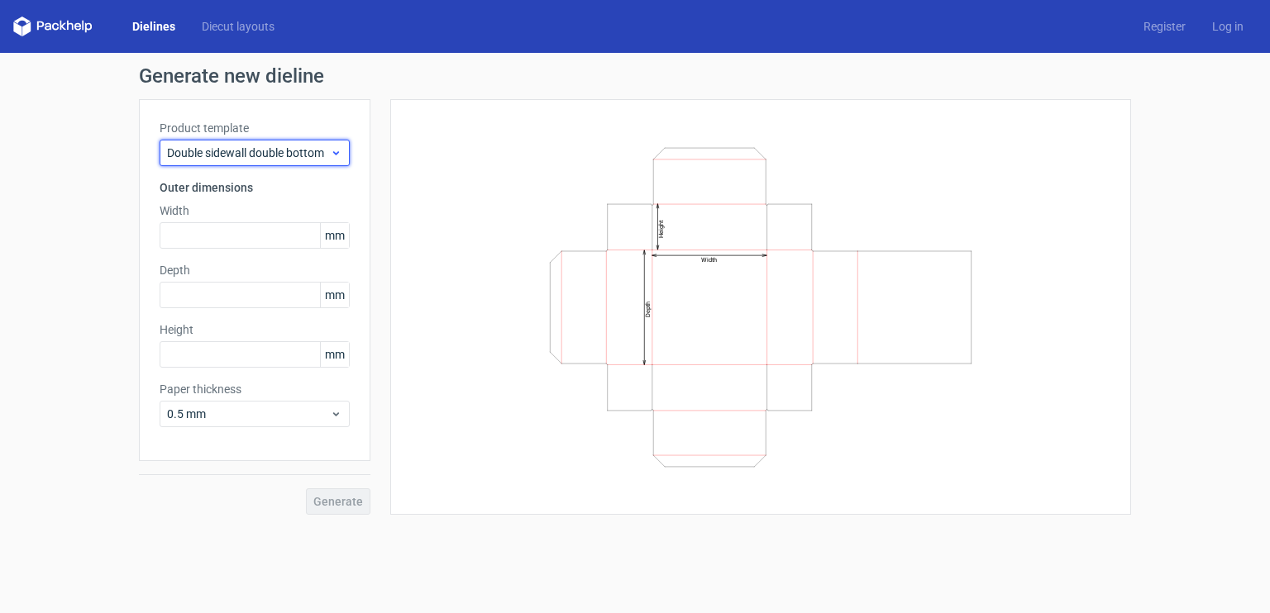
click at [251, 160] on span "Double sidewall double bottom" at bounding box center [248, 153] width 163 height 17
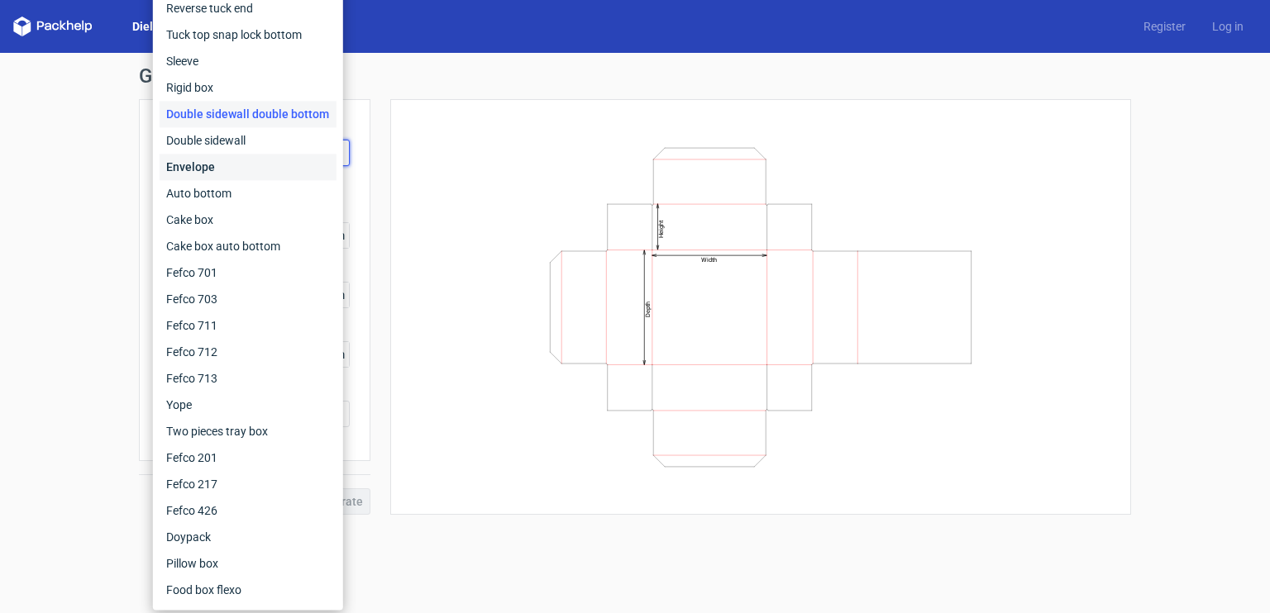
click at [226, 167] on div "Envelope" at bounding box center [248, 167] width 177 height 26
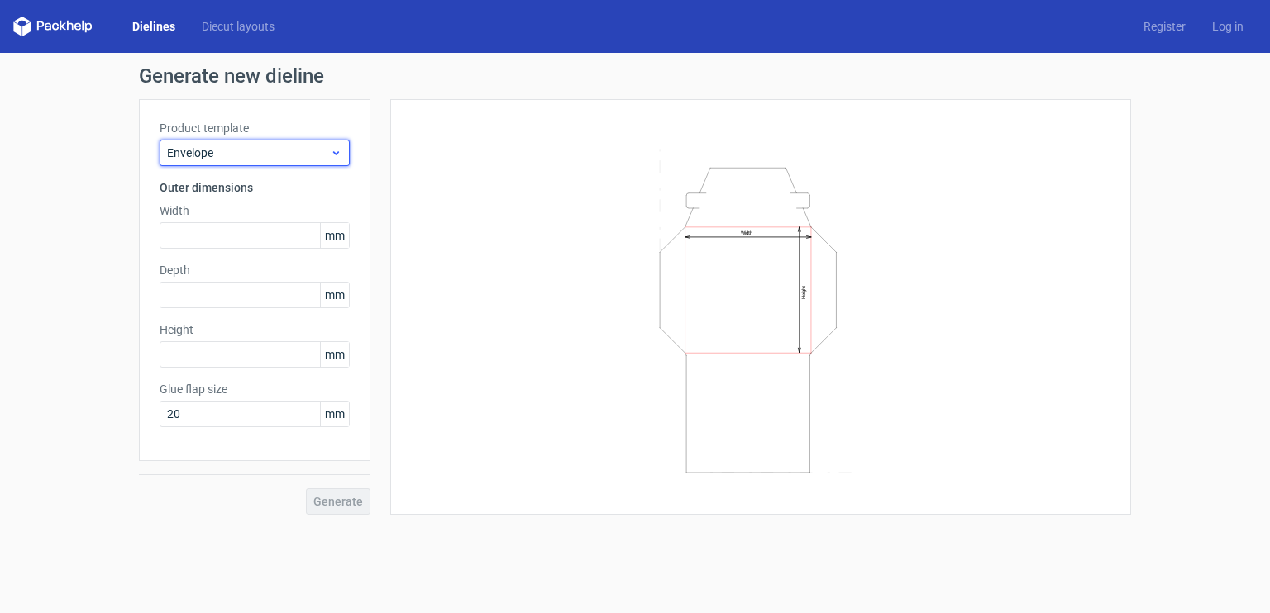
click at [242, 155] on span "Envelope" at bounding box center [248, 153] width 163 height 17
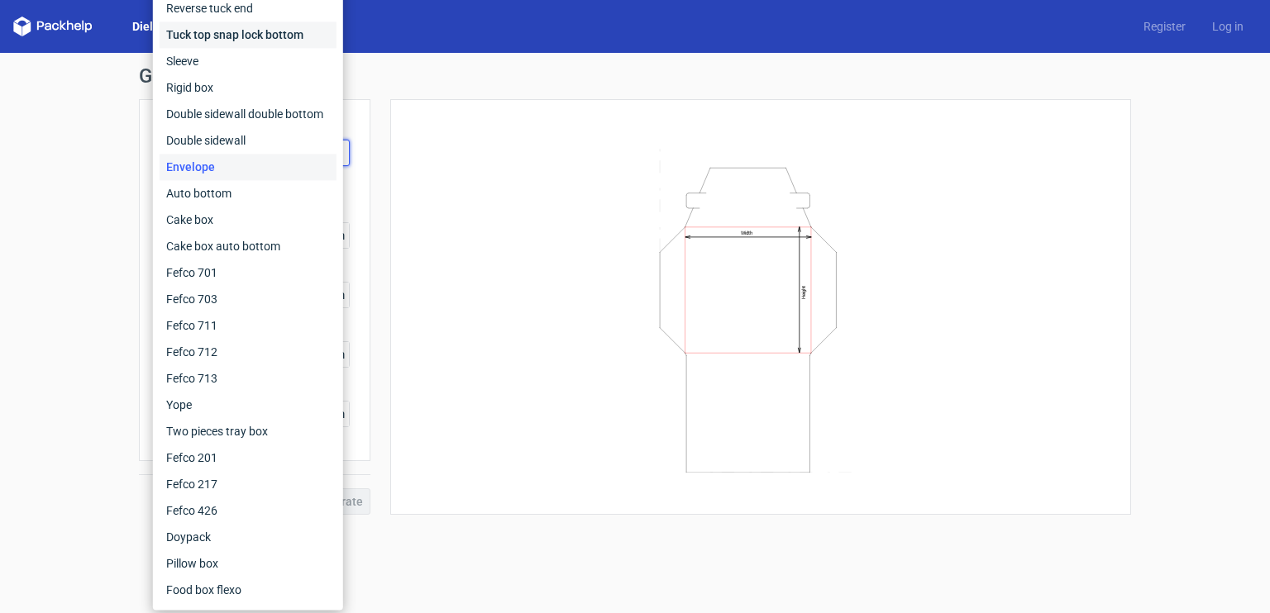
click at [264, 41] on div "Tuck top snap lock bottom" at bounding box center [248, 34] width 177 height 26
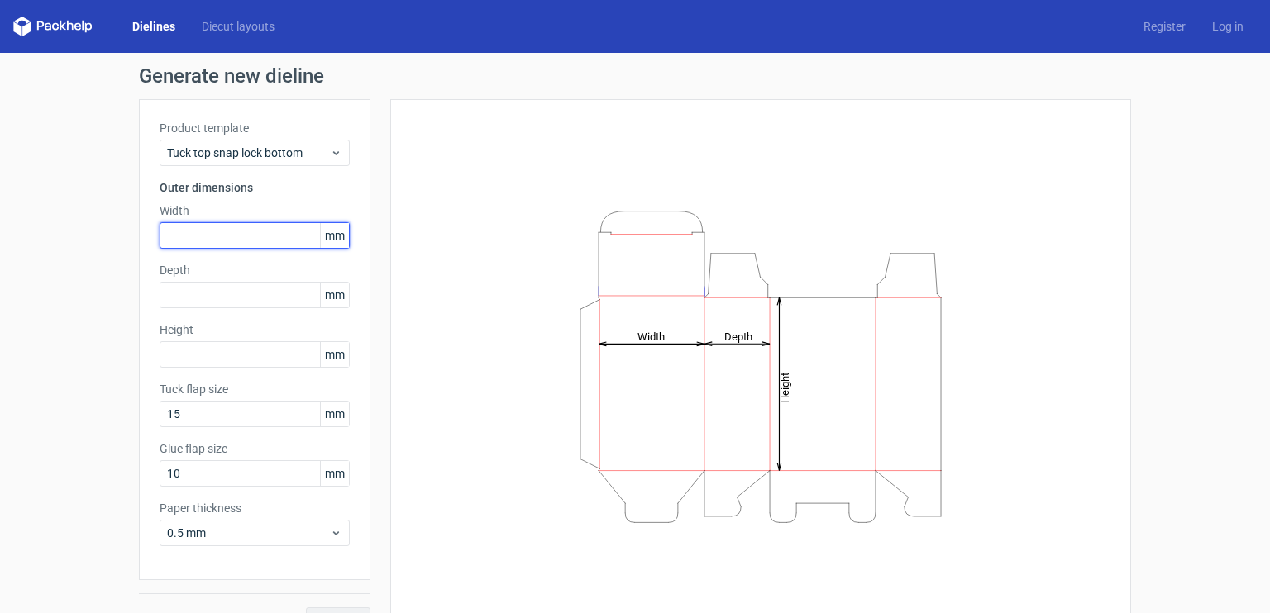
click at [215, 231] on input "text" at bounding box center [255, 235] width 190 height 26
type input "40"
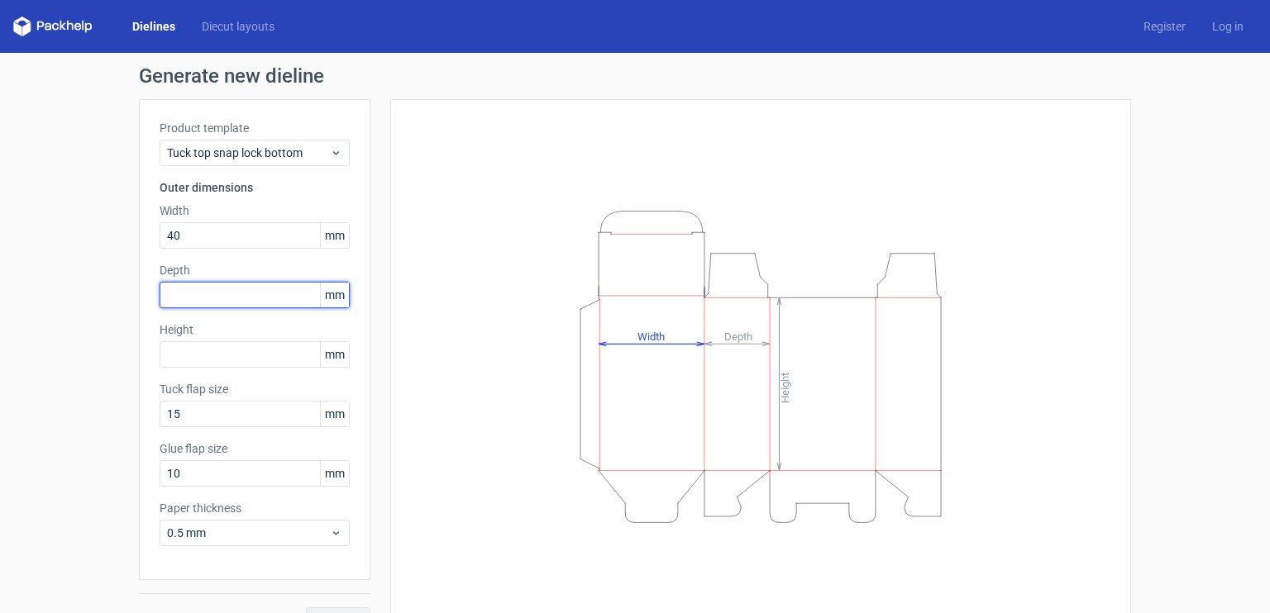
click at [206, 302] on input "text" at bounding box center [255, 295] width 190 height 26
type input "40"
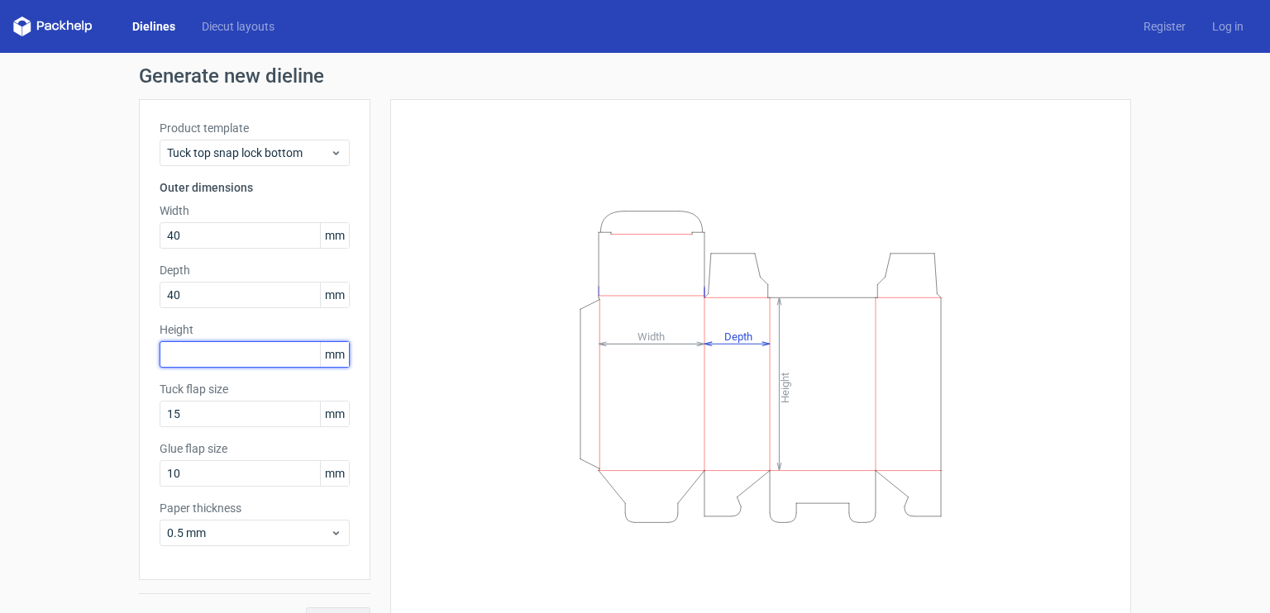
click at [203, 346] on input "text" at bounding box center [255, 354] width 190 height 26
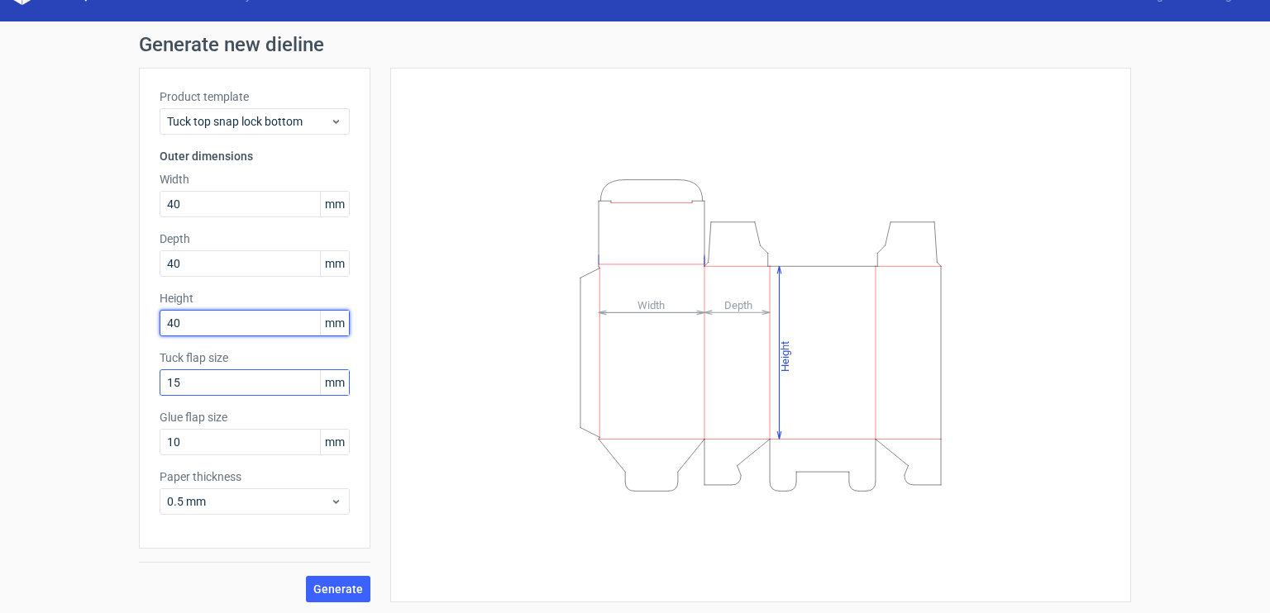
scroll to position [33, 0]
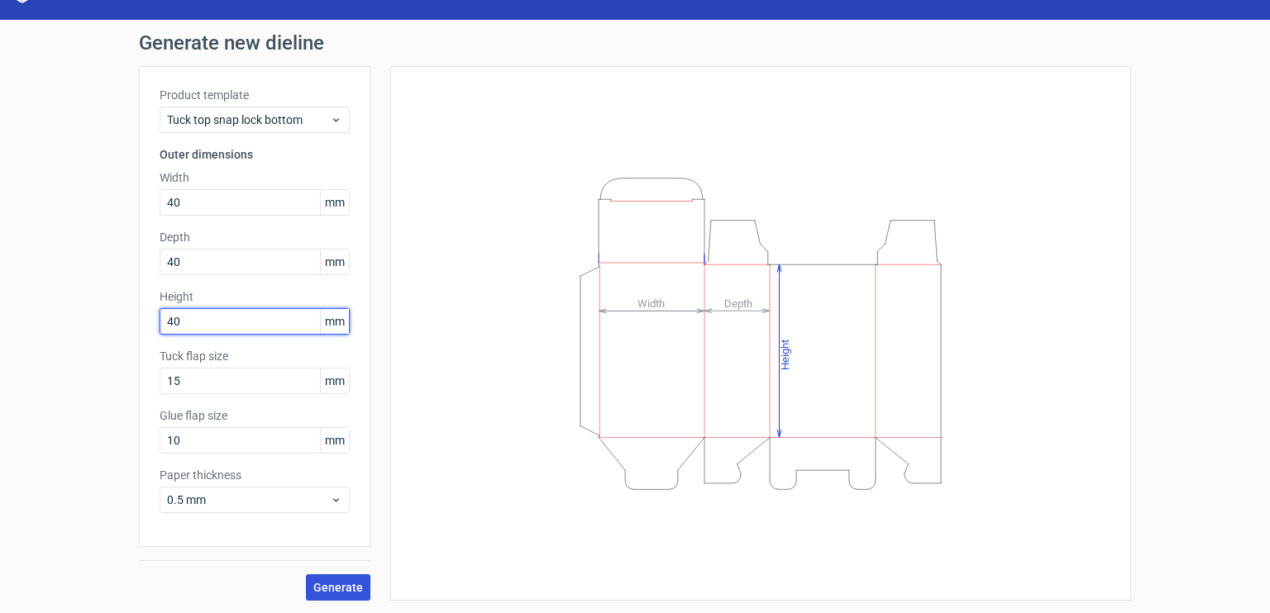
type input "40"
click at [338, 584] on span "Generate" at bounding box center [338, 588] width 50 height 12
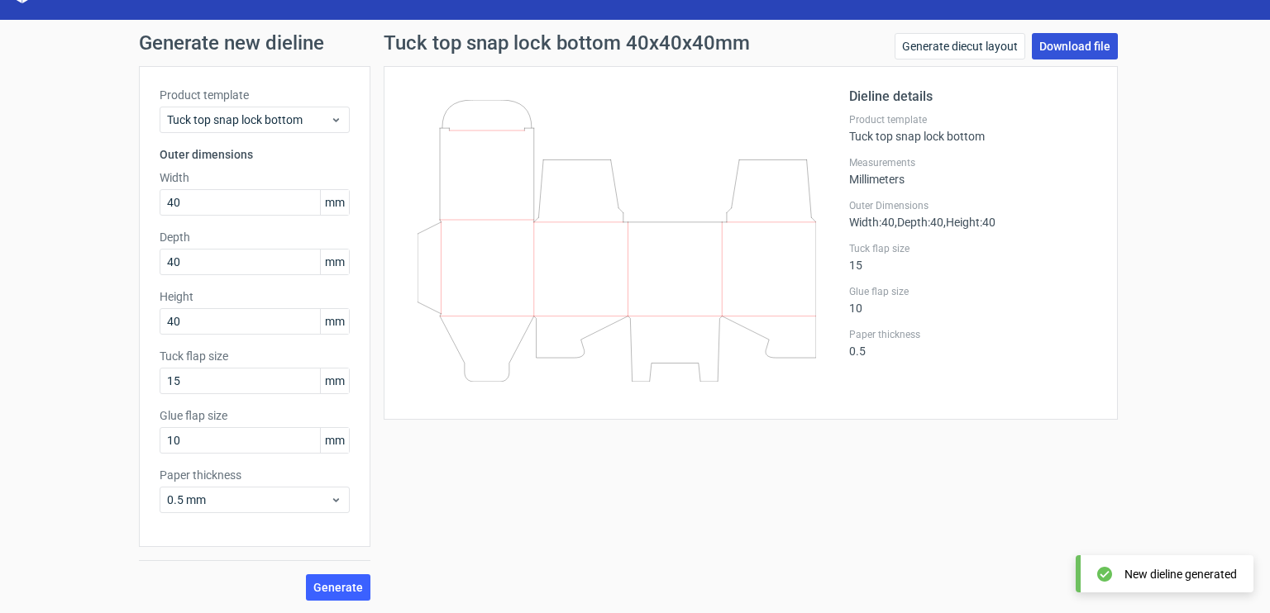
click at [1065, 50] on link "Download file" at bounding box center [1075, 46] width 86 height 26
click at [1114, 125] on div "Tuck top snap lock bottom 40x40x40mm Generate diecut layout Download file Dieli…" at bounding box center [750, 317] width 760 height 568
click at [927, 50] on link "Generate diecut layout" at bounding box center [959, 46] width 131 height 26
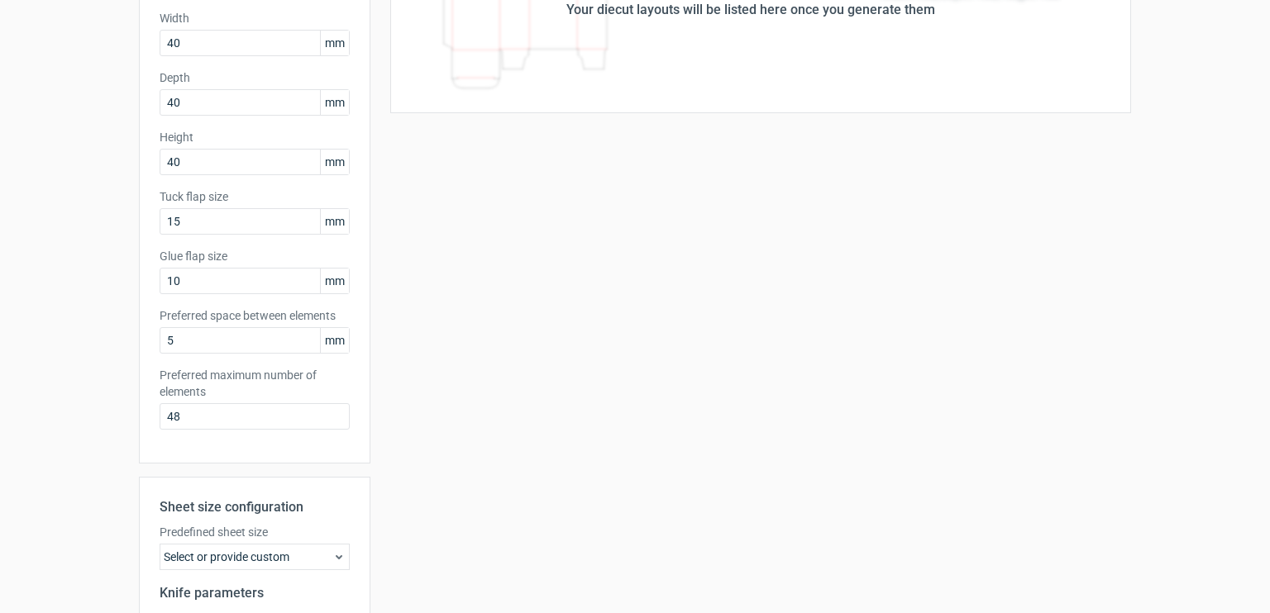
scroll to position [385, 0]
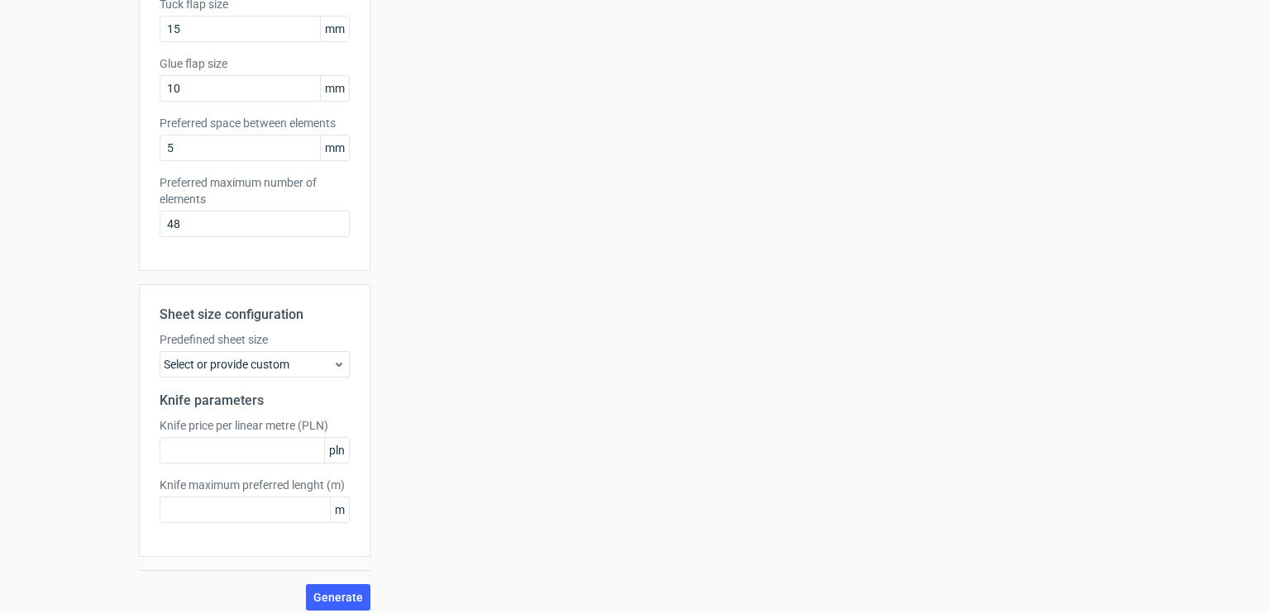
click at [248, 355] on div "Select or provide custom" at bounding box center [255, 364] width 190 height 26
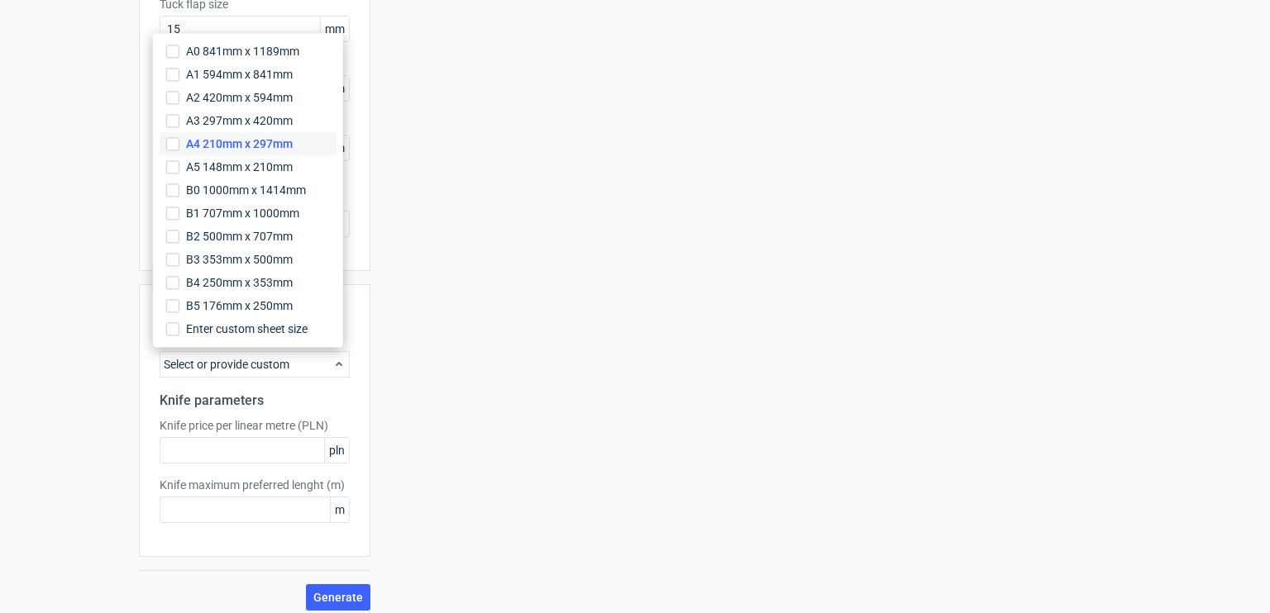
click at [254, 145] on span "A4 210mm x 297mm" at bounding box center [239, 144] width 107 height 17
click at [179, 145] on input "A4 210mm x 297mm" at bounding box center [172, 143] width 13 height 13
click at [235, 449] on input "text" at bounding box center [255, 450] width 190 height 26
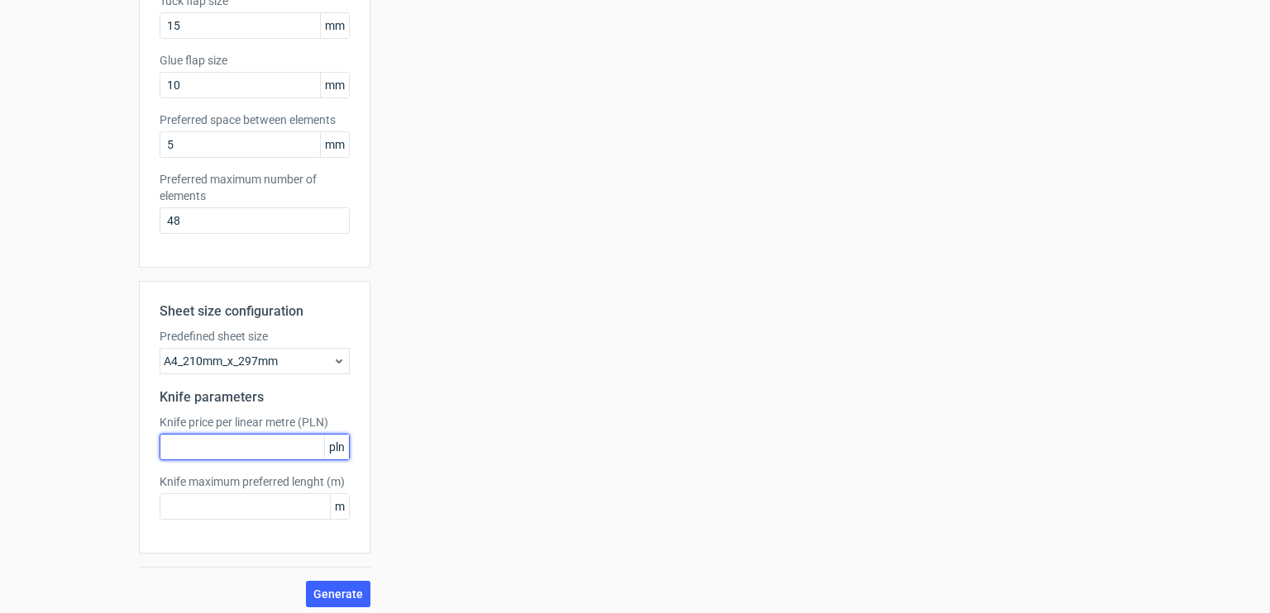
scroll to position [394, 0]
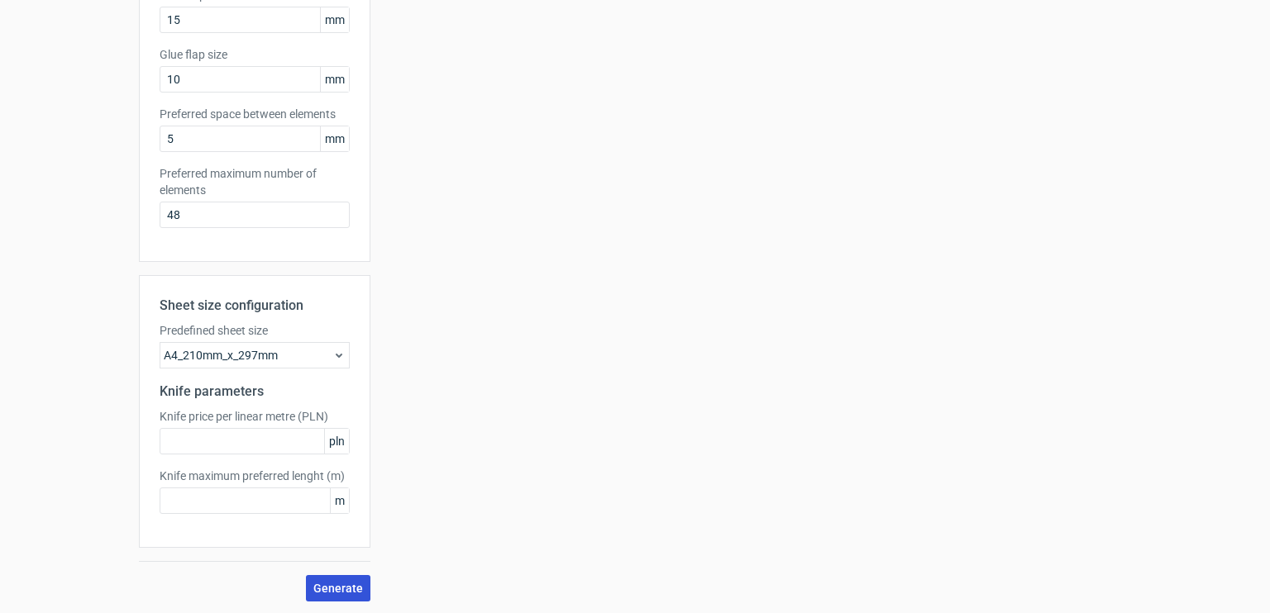
click at [327, 592] on span "Generate" at bounding box center [338, 589] width 50 height 12
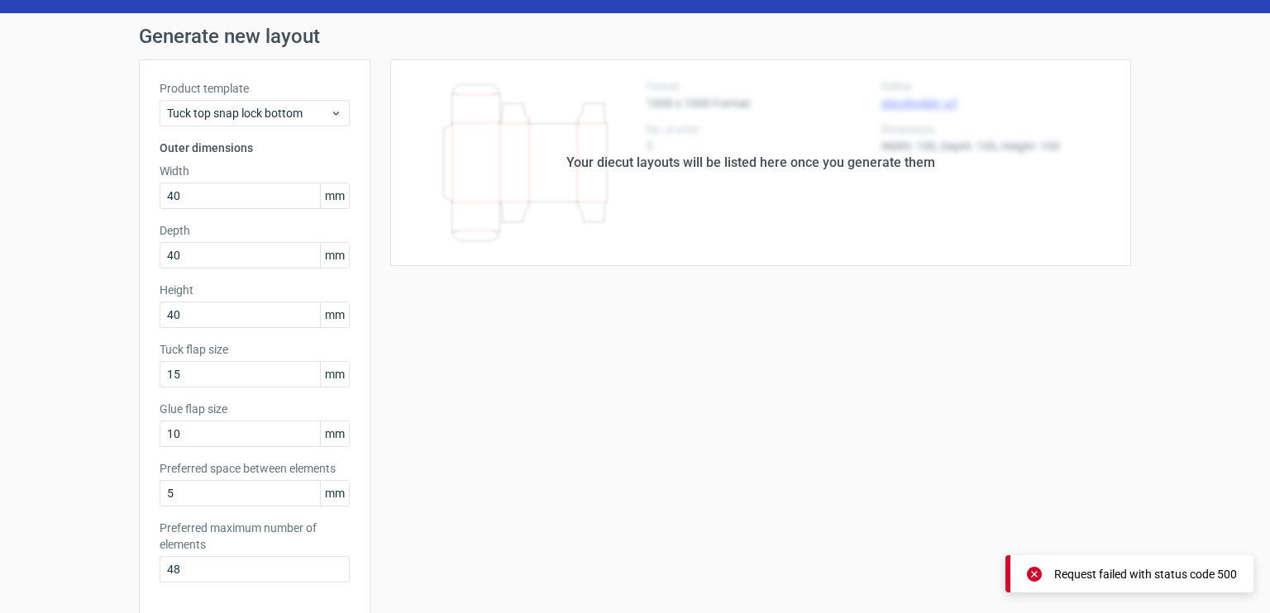
scroll to position [0, 0]
